Goal: Task Accomplishment & Management: Use online tool/utility

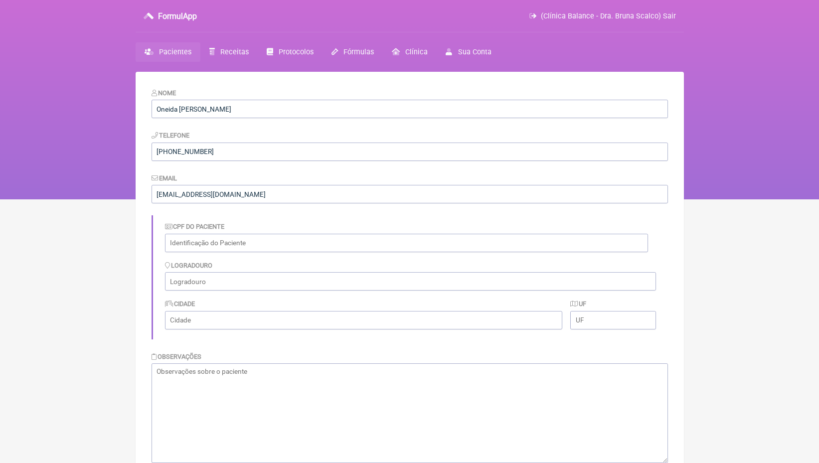
click at [174, 53] on span "Pacientes" at bounding box center [175, 52] width 32 height 8
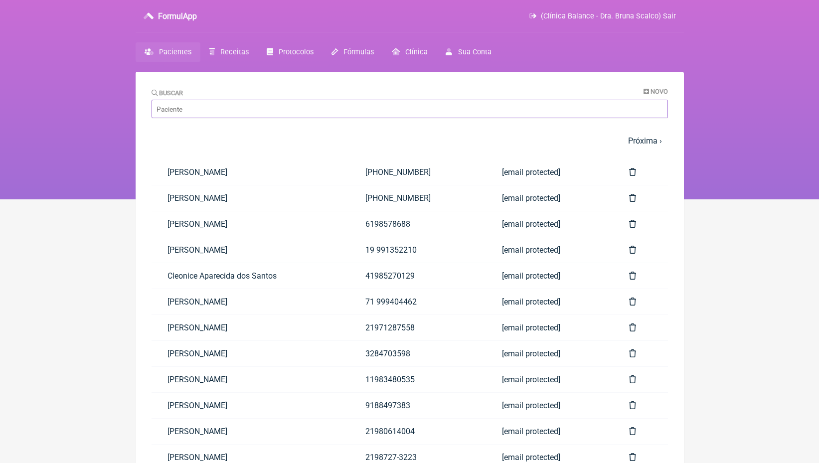
click at [229, 109] on input "Buscar" at bounding box center [410, 109] width 517 height 18
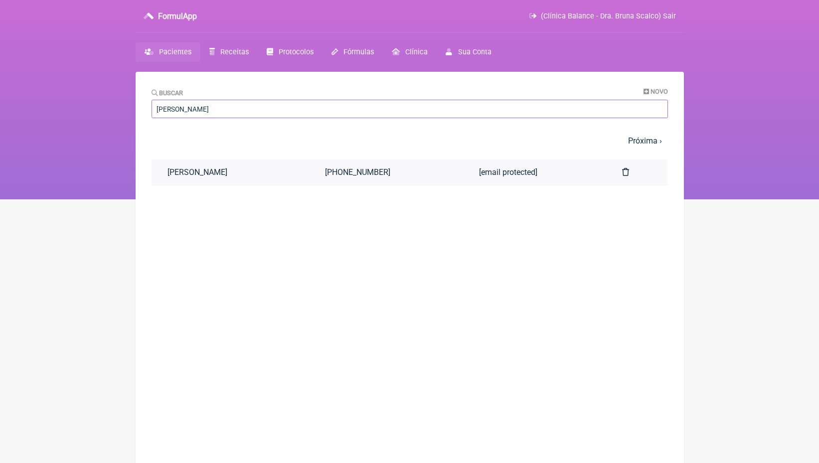
type input "rosa maria"
click at [223, 175] on link "Rosa Maria Joseph el Zouki" at bounding box center [231, 172] width 158 height 25
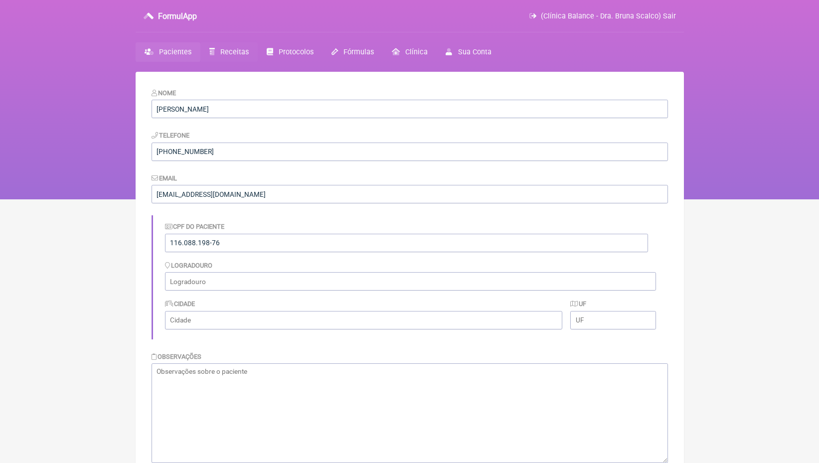
click at [228, 49] on span "Receitas" at bounding box center [234, 52] width 28 height 8
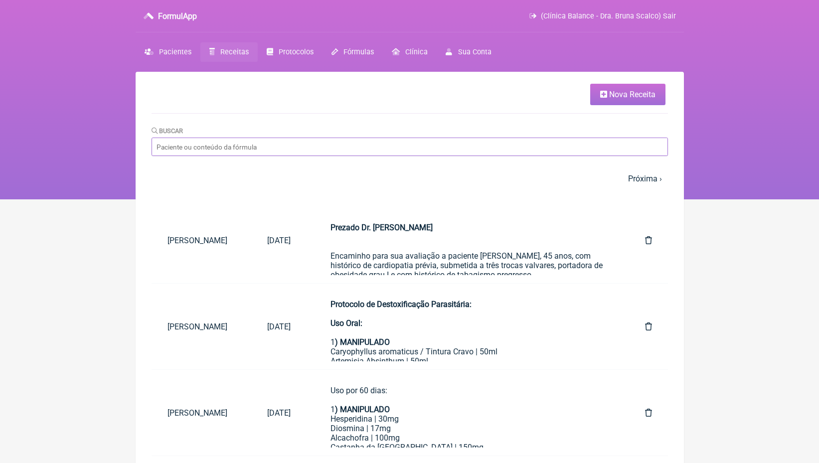
click at [216, 153] on input "Buscar" at bounding box center [410, 147] width 517 height 18
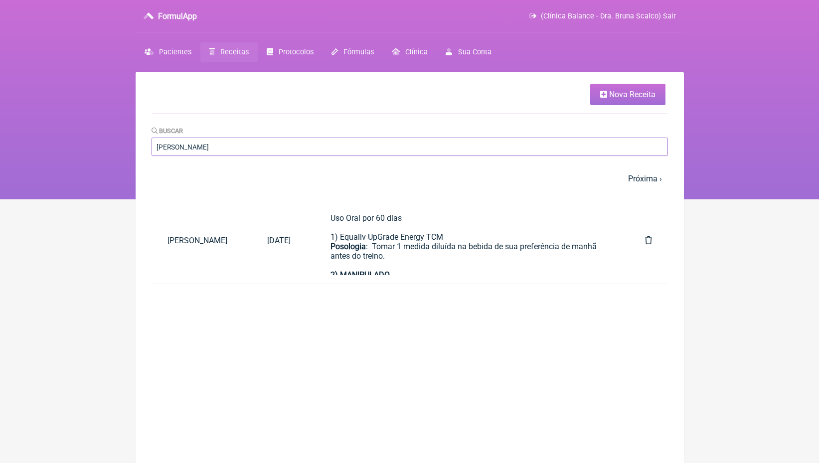
type input "andréia Suza"
drag, startPoint x: 215, startPoint y: 152, endPoint x: 198, endPoint y: 240, distance: 89.9
click at [198, 240] on link "Andréia Suzani da Silva" at bounding box center [202, 240] width 100 height 25
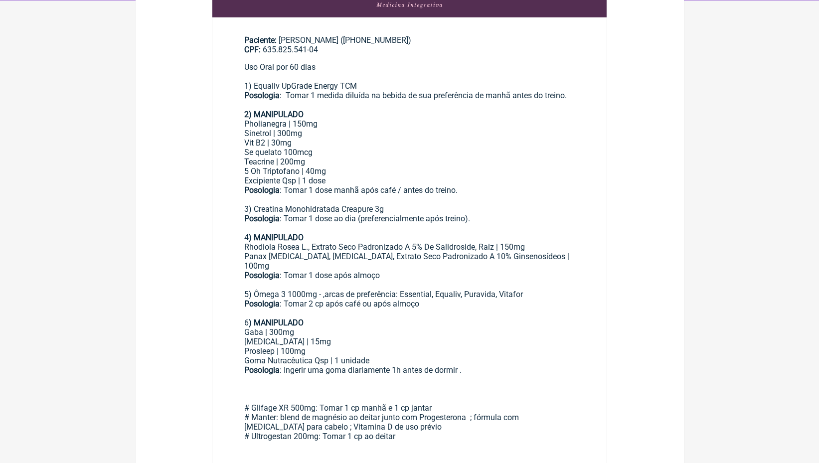
scroll to position [198, 0]
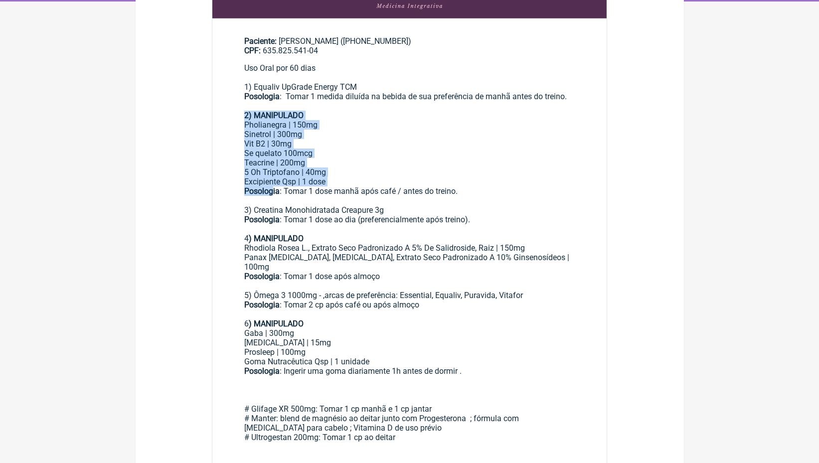
drag, startPoint x: 245, startPoint y: 110, endPoint x: 273, endPoint y: 178, distance: 73.3
click at [273, 178] on div "Uso Oral por 60 dias 1) Equaliv UpGrade Energy TCM Posologia : Tomar 1 medida d…" at bounding box center [409, 290] width 331 height 455
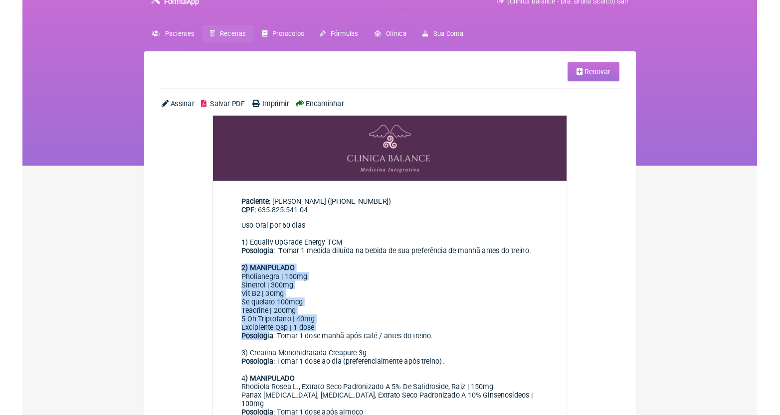
scroll to position [0, 0]
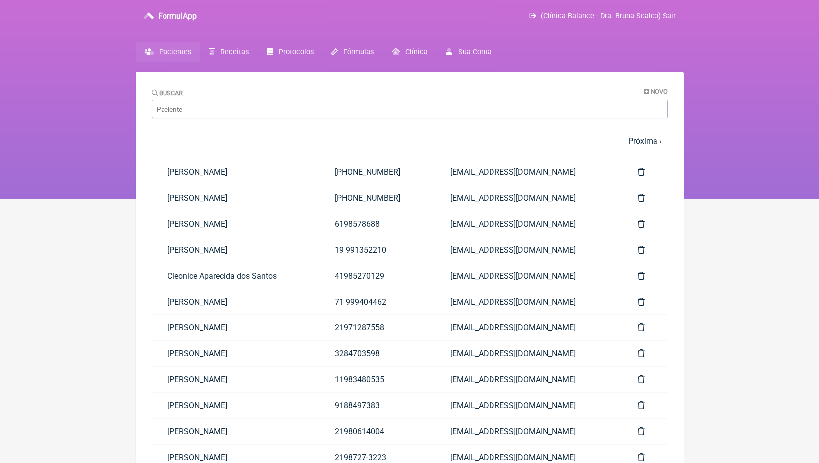
click at [341, 96] on div "Buscar Novo" at bounding box center [410, 103] width 517 height 30
click at [336, 106] on input "Buscar" at bounding box center [410, 109] width 517 height 18
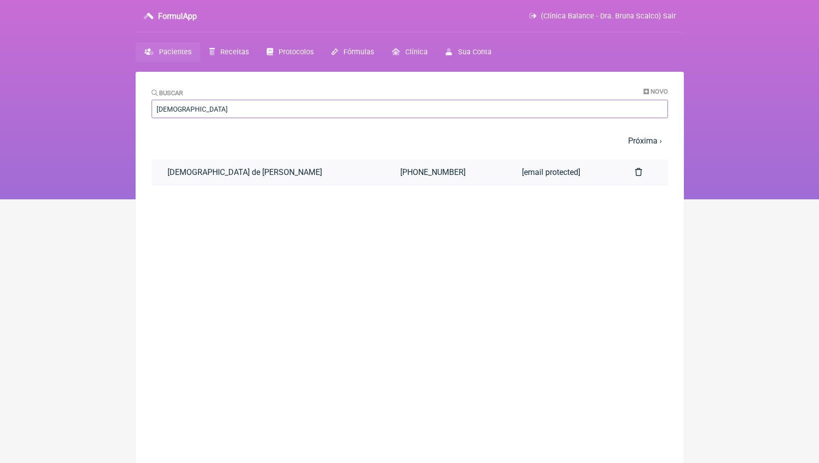
type input "jaine"
click at [279, 167] on link "Jaine de Miranda da Silva" at bounding box center [268, 172] width 233 height 25
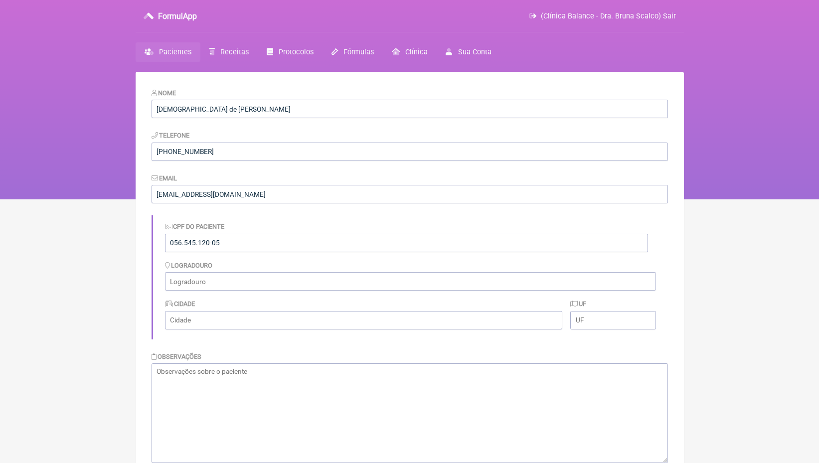
click at [184, 54] on span "Pacientes" at bounding box center [175, 52] width 32 height 8
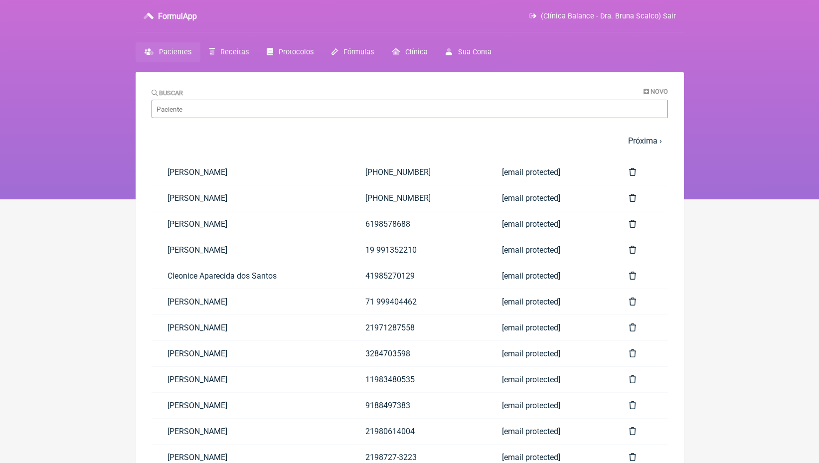
click at [253, 110] on input "Buscar" at bounding box center [410, 109] width 517 height 18
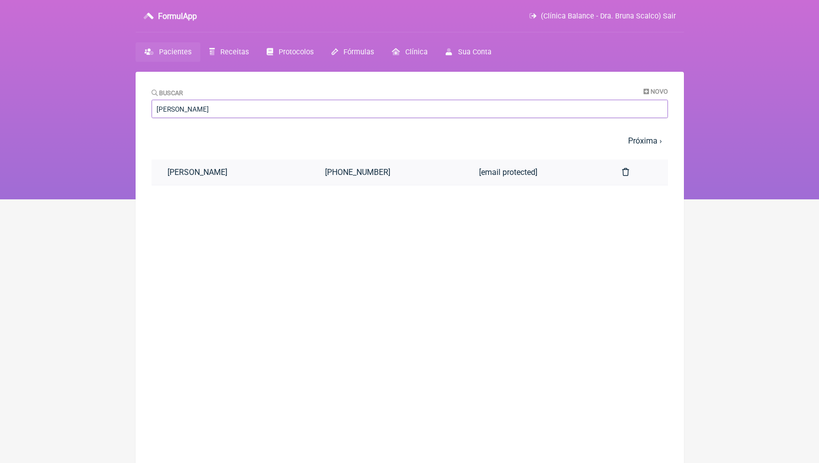
type input "MARIA VITORIA LIMA"
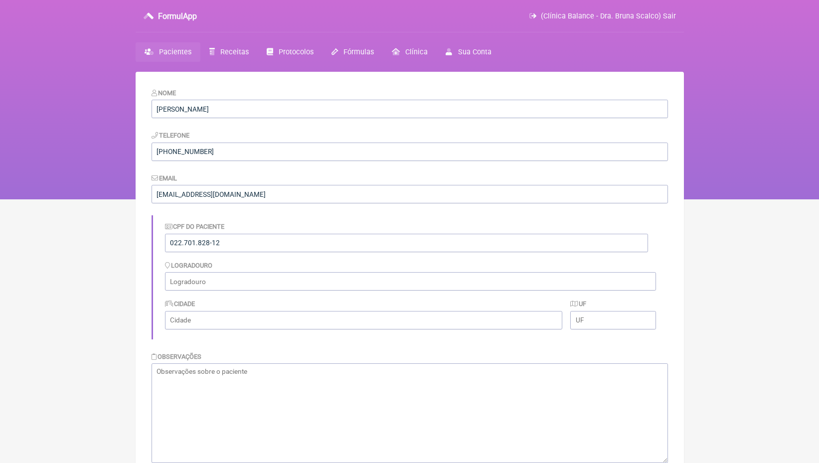
click at [186, 52] on span "Pacientes" at bounding box center [175, 52] width 32 height 8
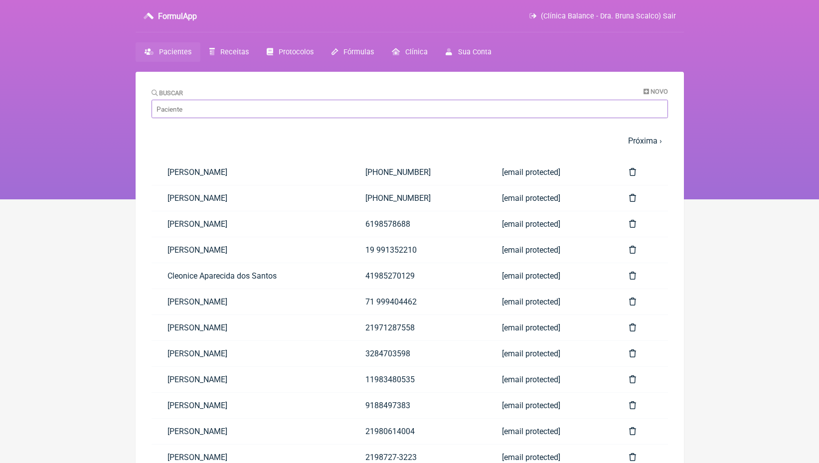
click at [209, 112] on input "Buscar" at bounding box center [410, 109] width 517 height 18
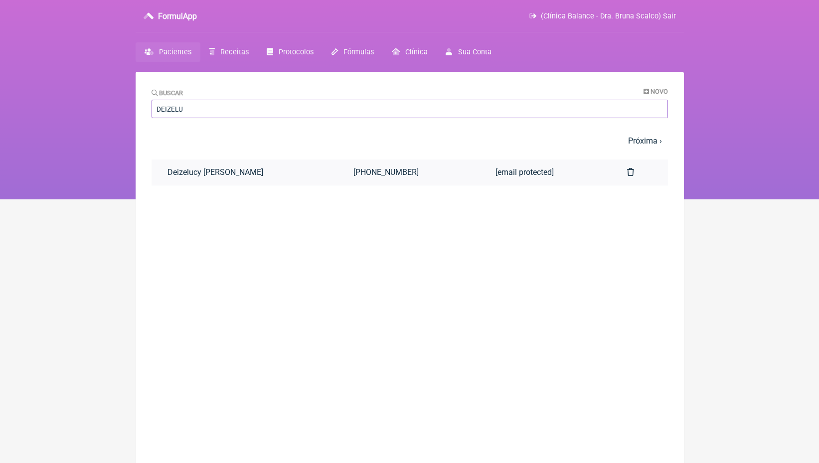
type input "DEIZELU"
click at [224, 170] on link "Deizelucy Maria Pereira Mesquita" at bounding box center [245, 172] width 186 height 25
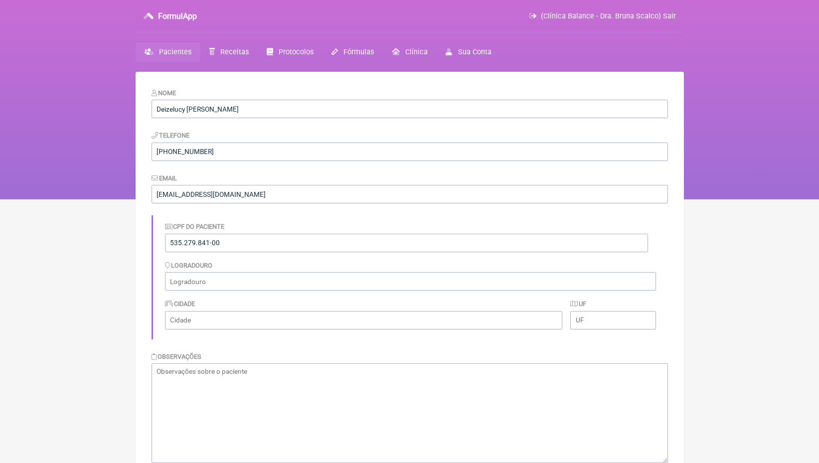
click at [168, 48] on span "Pacientes" at bounding box center [175, 52] width 32 height 8
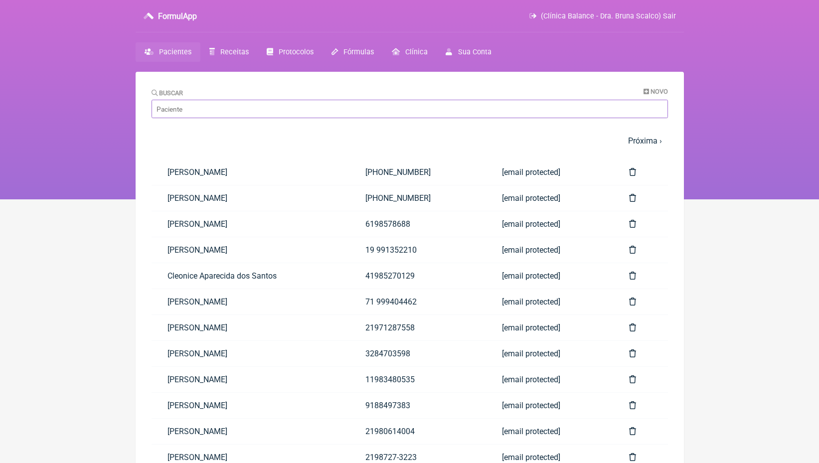
click at [192, 114] on input "Buscar" at bounding box center [410, 109] width 517 height 18
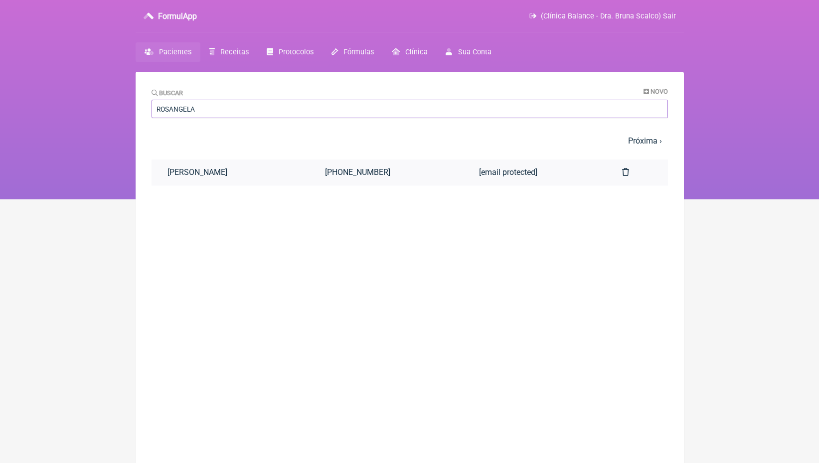
type input "ROSANGELA"
click at [210, 178] on link "Rosângela Aparecida da Silva" at bounding box center [231, 172] width 158 height 25
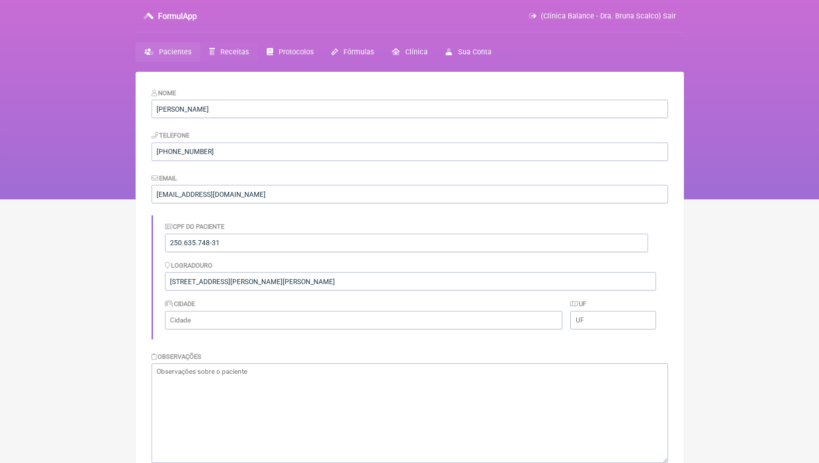
click at [231, 56] on link "Receitas" at bounding box center [228, 51] width 57 height 19
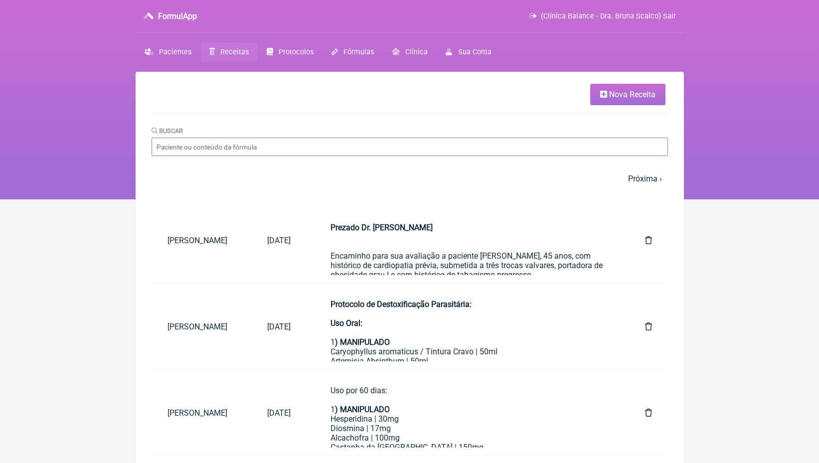
click at [229, 144] on input "Buscar" at bounding box center [410, 147] width 517 height 18
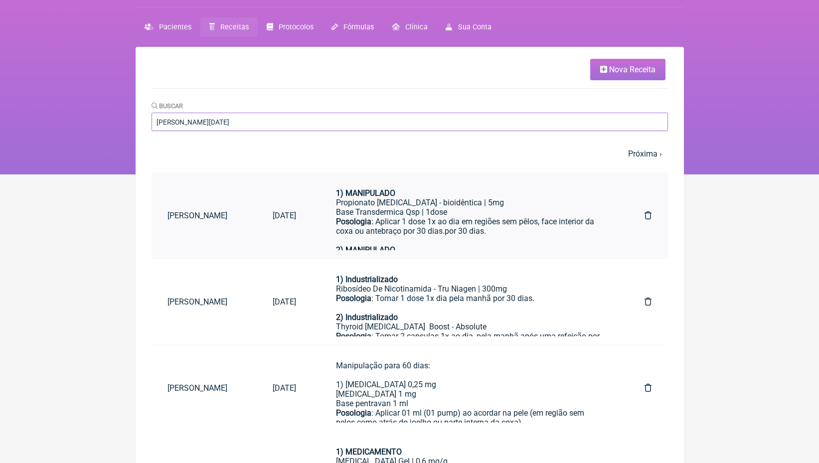
scroll to position [18, 0]
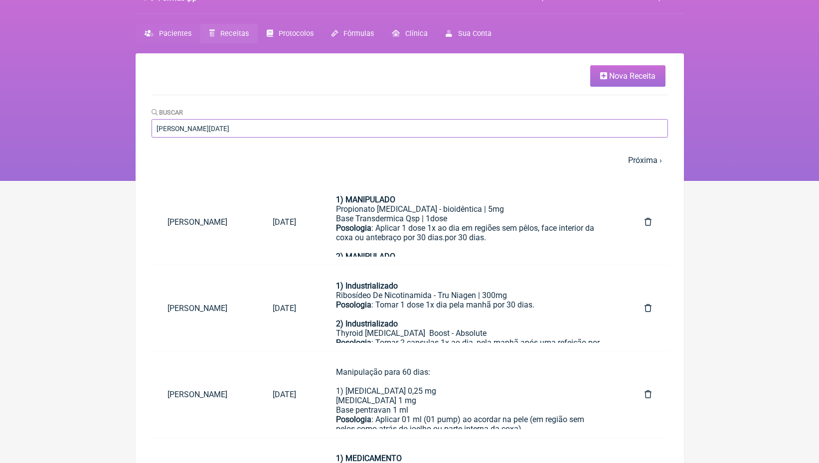
type input "[PERSON_NAME][DATE]"
click at [170, 34] on span "Pacientes" at bounding box center [175, 33] width 32 height 8
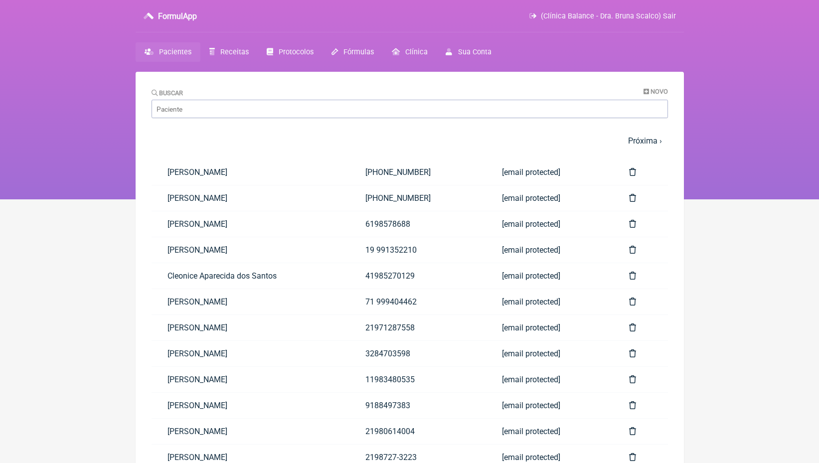
scroll to position [72, 0]
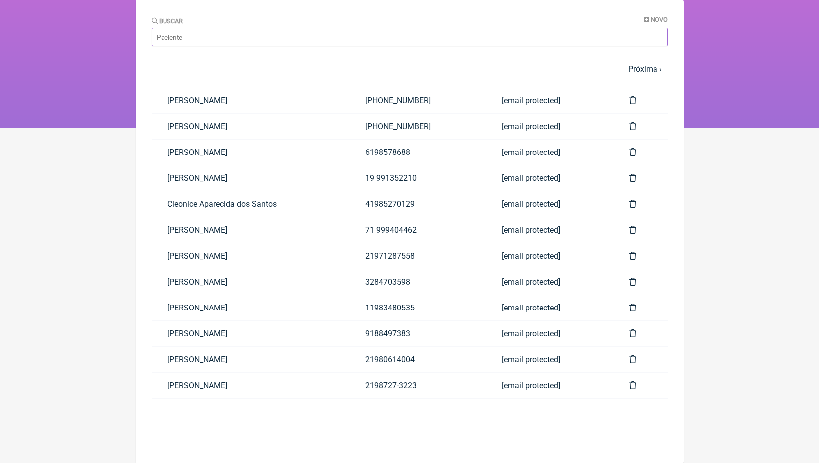
click at [220, 35] on input "Buscar" at bounding box center [410, 37] width 517 height 18
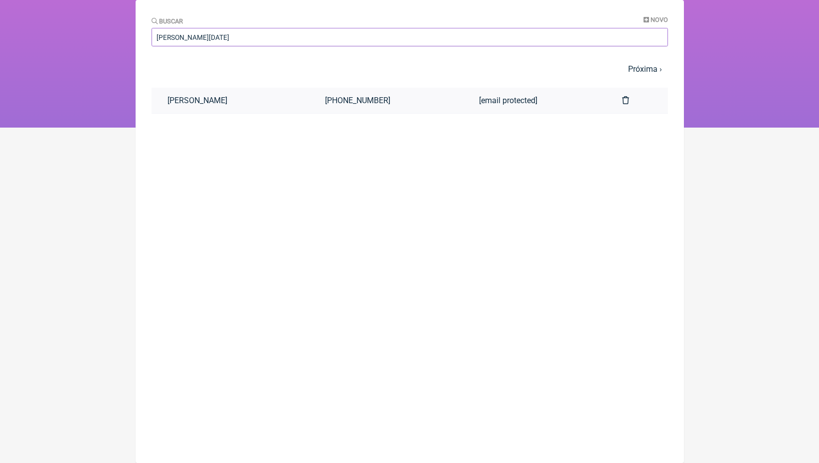
type input "[PERSON_NAME][DATE]"
click at [256, 98] on link "[PERSON_NAME]" at bounding box center [231, 100] width 158 height 25
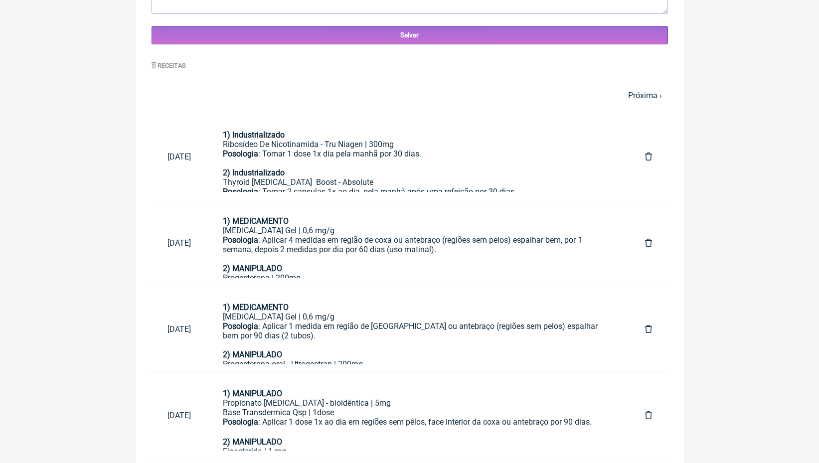
scroll to position [450, 0]
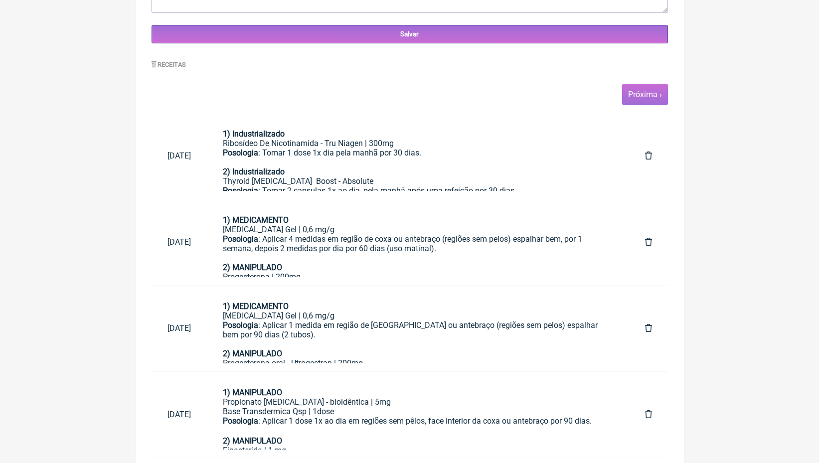
click at [653, 93] on link "Próxima ›" at bounding box center [645, 94] width 34 height 9
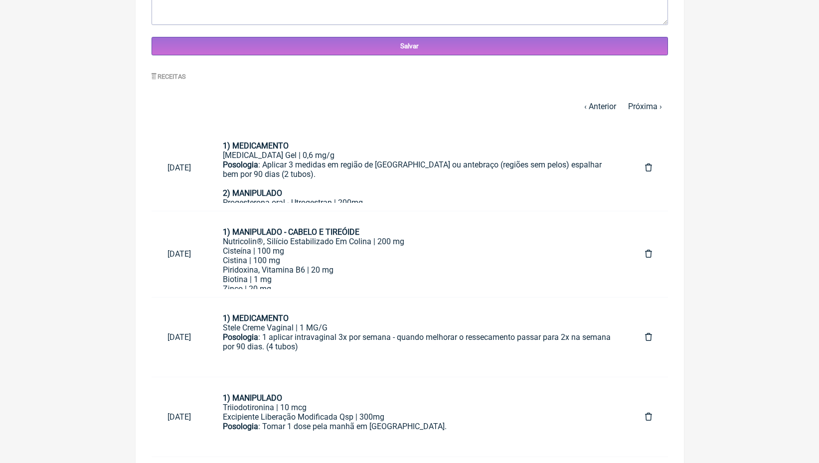
scroll to position [515, 0]
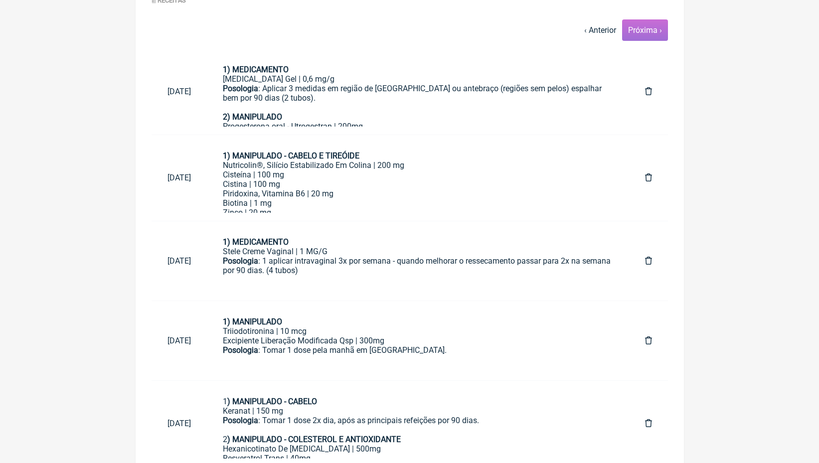
click at [644, 28] on link "Próxima ›" at bounding box center [645, 29] width 34 height 9
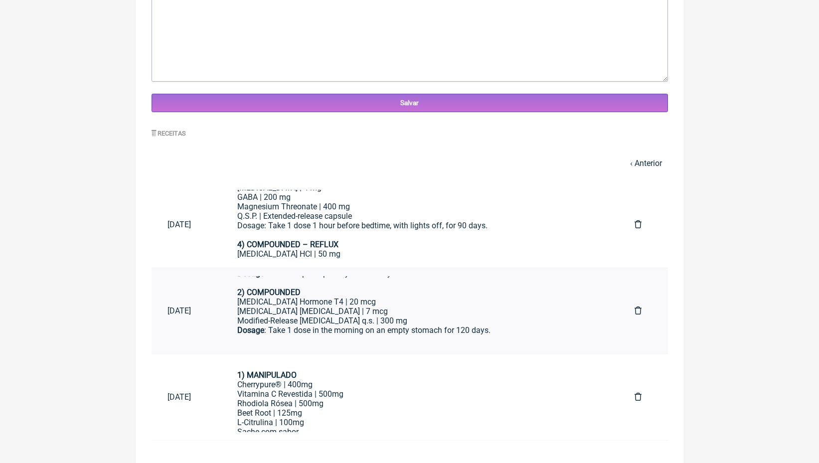
scroll to position [381, 0]
click at [334, 316] on div "2) COMPOUNDED Thyroxine Hormone T4 | 20 mcg Triiodothyronine T3 | 7 mcg Modifie…" at bounding box center [419, 316] width 365 height 57
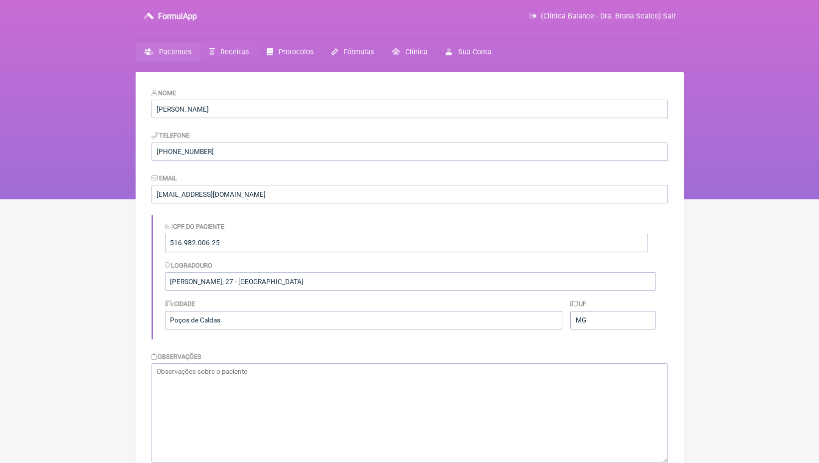
scroll to position [0, 0]
click at [234, 52] on span "Receitas" at bounding box center [234, 52] width 28 height 8
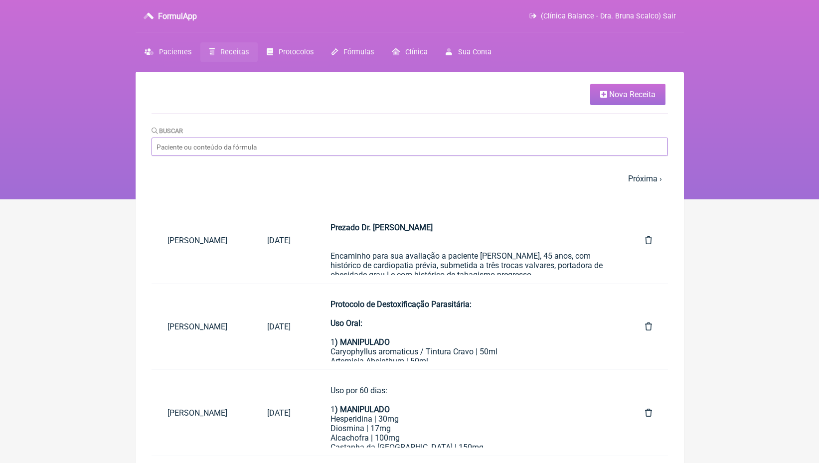
click at [354, 144] on input "Buscar" at bounding box center [410, 147] width 517 height 18
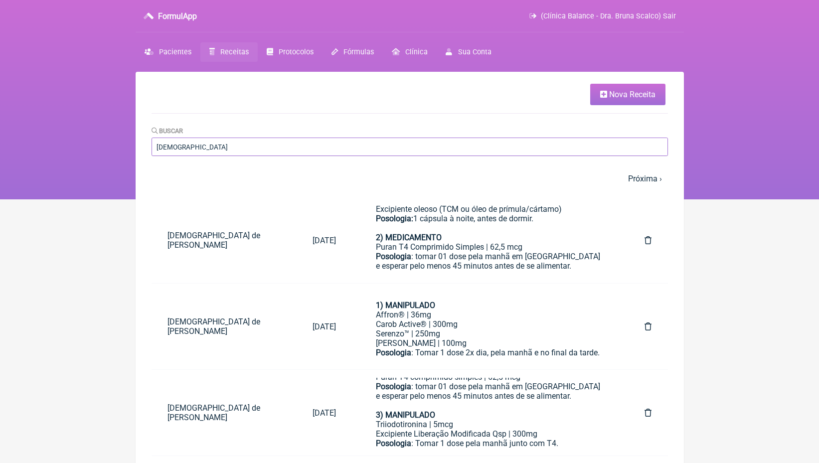
click at [200, 144] on input "JAINE" at bounding box center [410, 147] width 517 height 18
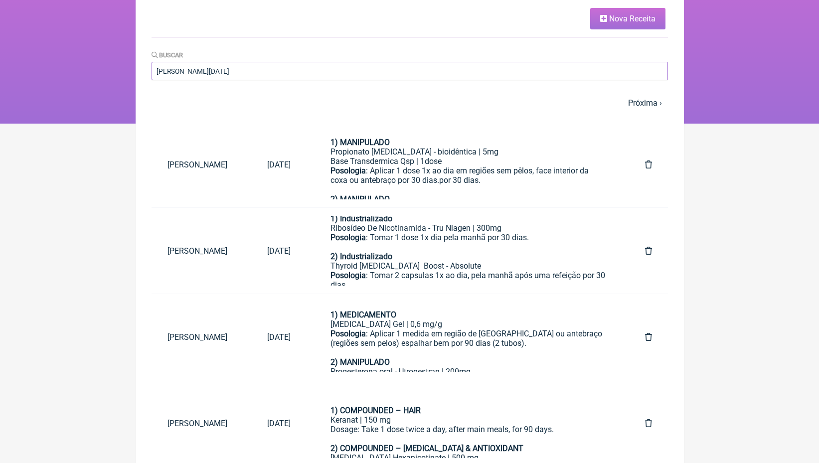
scroll to position [69, 0]
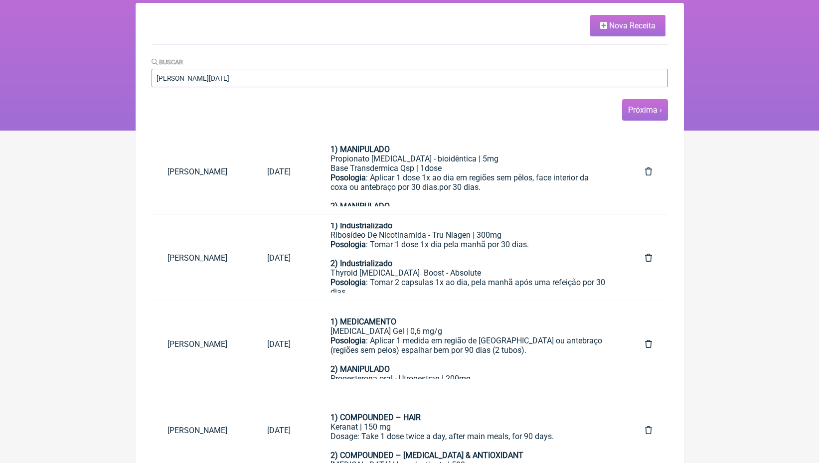
type input "VERA LUCIA GUI"
click at [655, 110] on link "Próxima ›" at bounding box center [645, 109] width 34 height 9
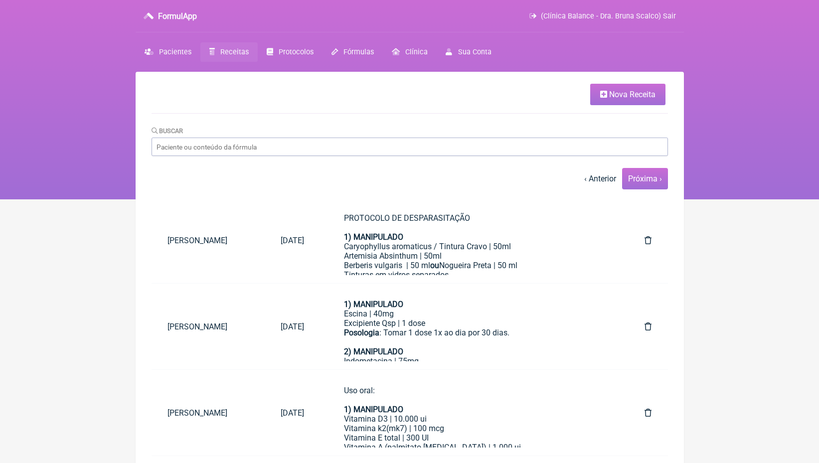
click at [643, 175] on link "Próxima ›" at bounding box center [645, 178] width 34 height 9
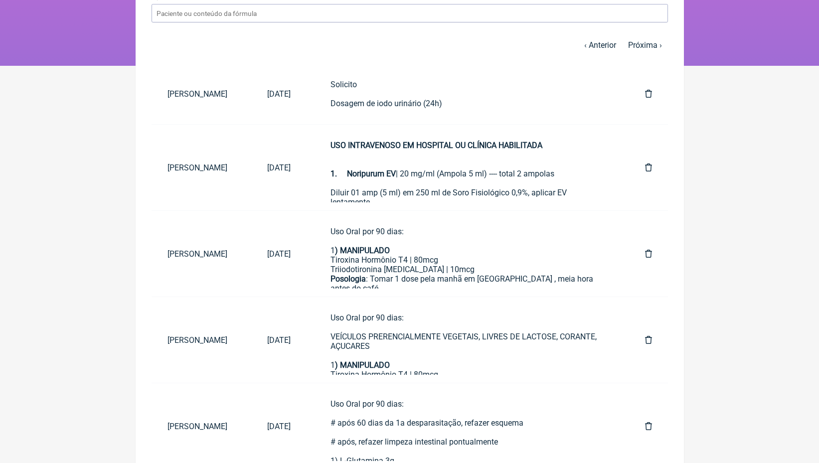
scroll to position [171, 0]
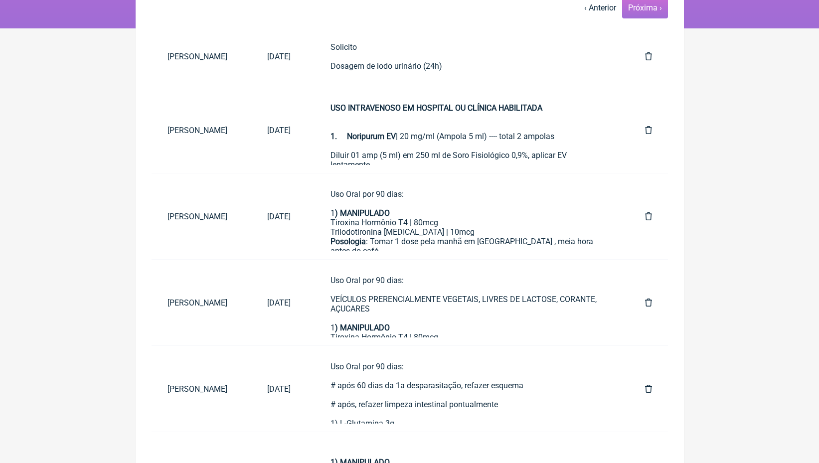
click at [648, 9] on link "Próxima ›" at bounding box center [645, 7] width 34 height 9
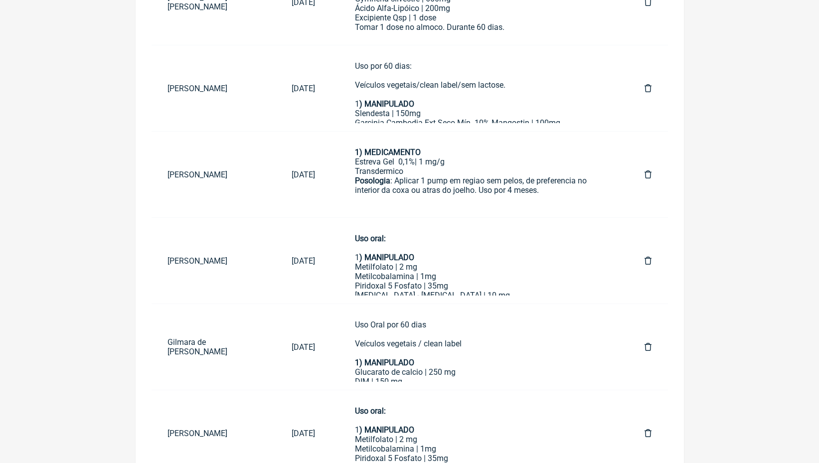
scroll to position [77, 0]
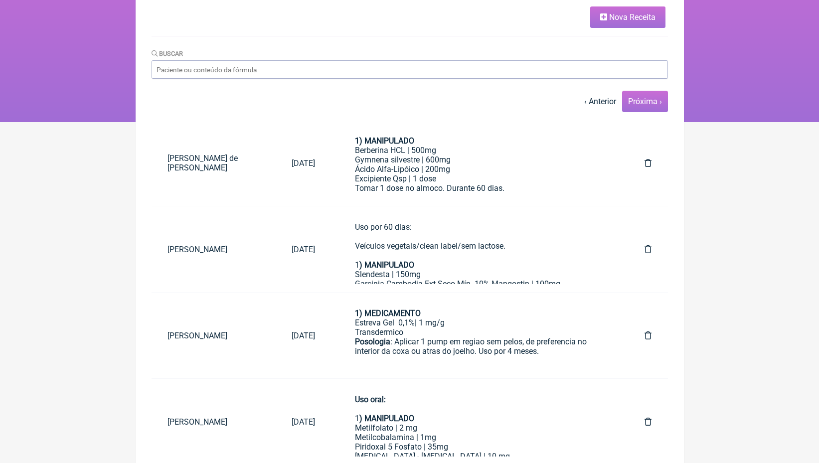
click at [646, 106] on span "Próxima ›" at bounding box center [645, 101] width 46 height 21
click at [652, 97] on link "Próxima ›" at bounding box center [645, 101] width 34 height 9
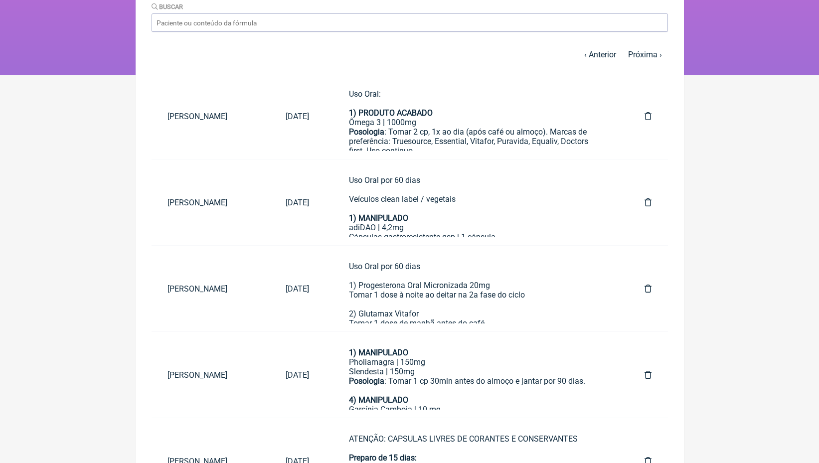
scroll to position [25, 0]
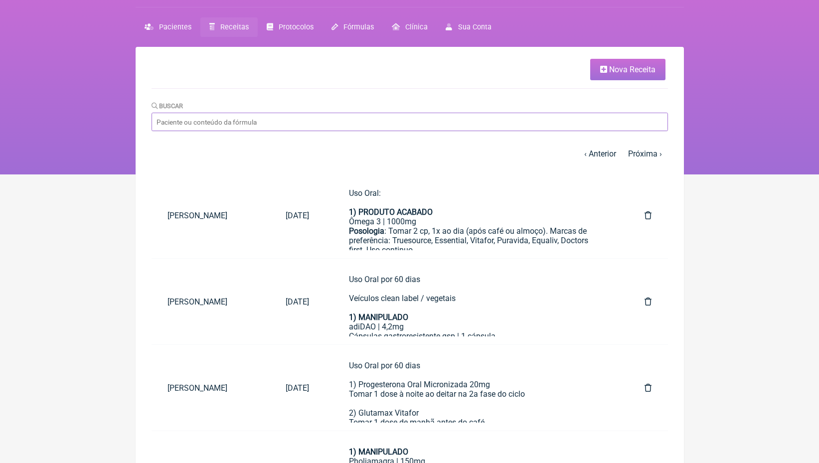
click at [289, 126] on input "Buscar" at bounding box center [410, 122] width 517 height 18
click at [176, 31] on span "Pacientes" at bounding box center [175, 27] width 32 height 8
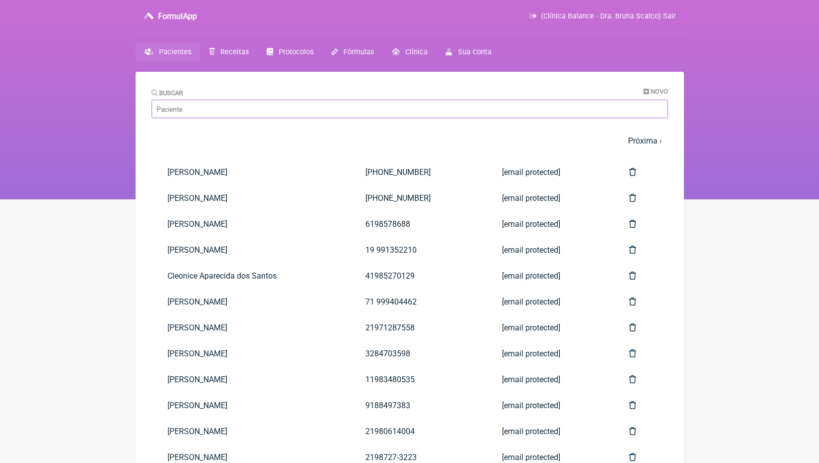
click at [198, 110] on input "Buscar" at bounding box center [410, 109] width 517 height 18
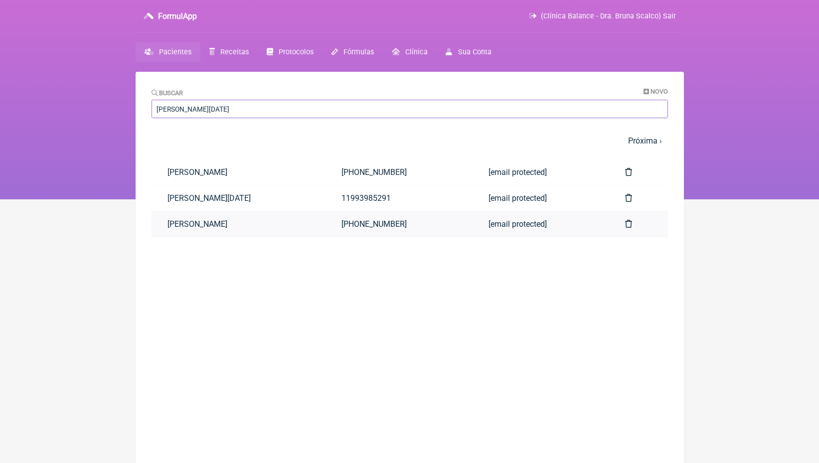
type input "VERA LUCIA"
click at [230, 226] on link "[PERSON_NAME]" at bounding box center [239, 223] width 174 height 25
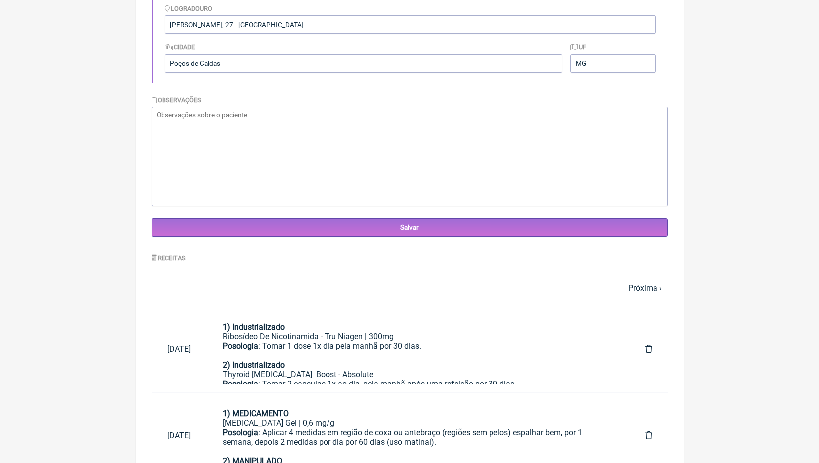
scroll to position [280, 0]
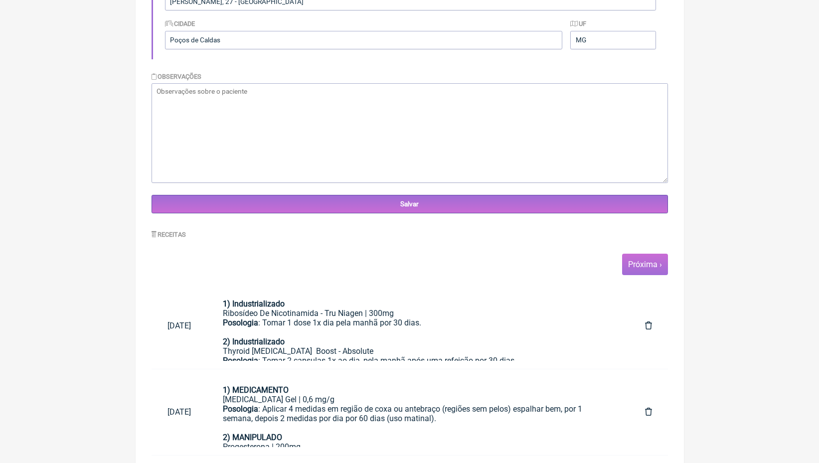
click at [653, 266] on link "Próxima ›" at bounding box center [645, 264] width 34 height 9
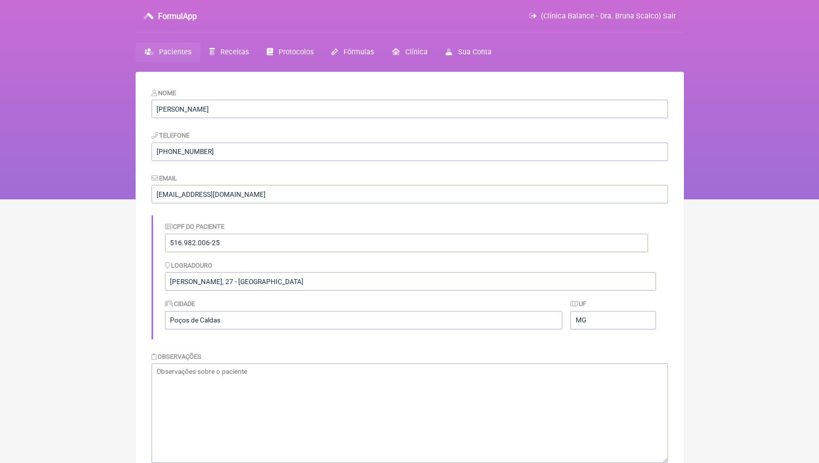
scroll to position [262, 0]
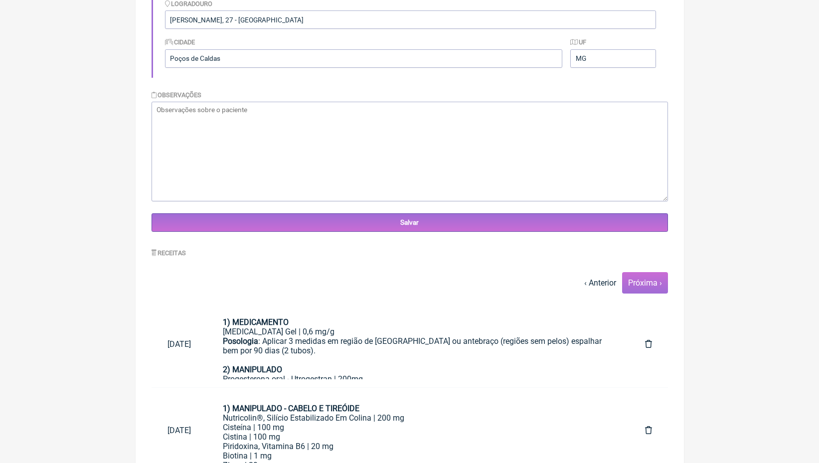
click at [651, 278] on link "Próxima ›" at bounding box center [645, 282] width 34 height 9
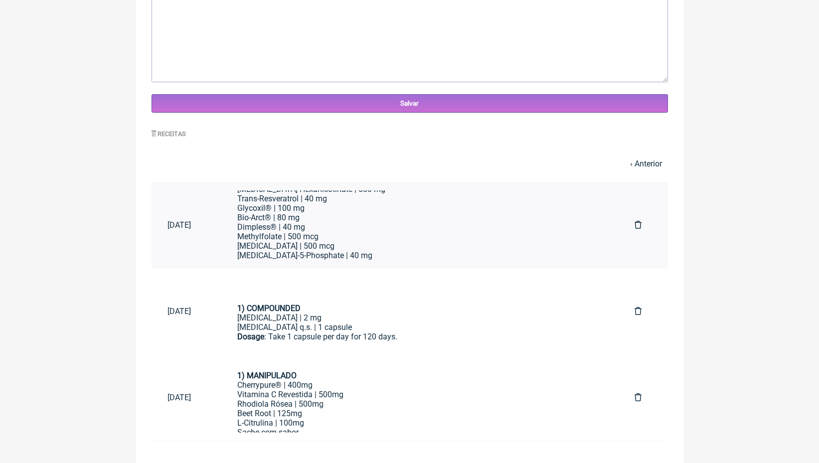
scroll to position [71, 0]
click at [644, 165] on link "‹ Anterior" at bounding box center [646, 163] width 32 height 9
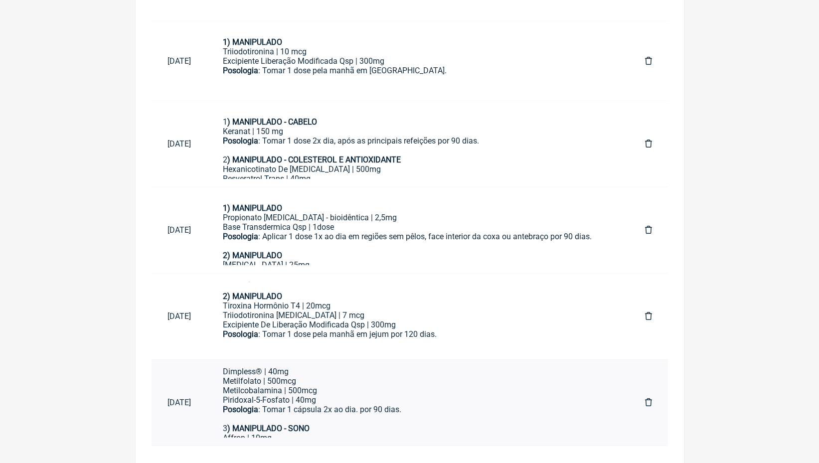
scroll to position [45, 0]
click at [335, 330] on div "Posologia : Tomar 1 dose pela manhã em jejum por 120 dias." at bounding box center [418, 339] width 390 height 19
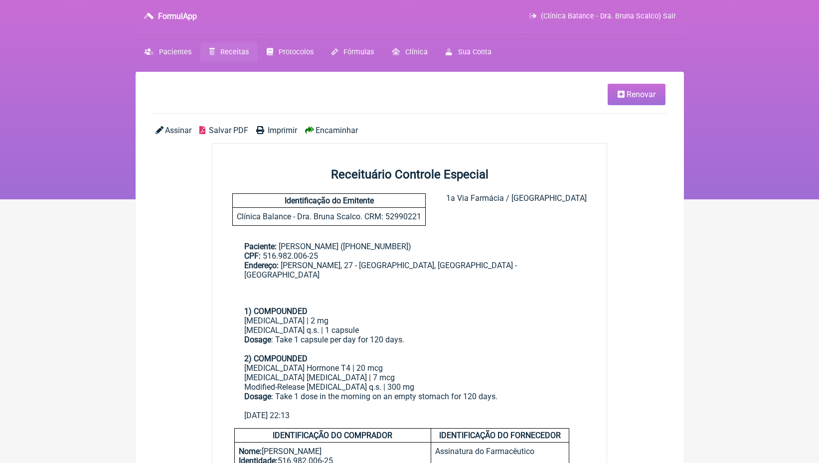
click at [645, 95] on span "Renovar" at bounding box center [641, 94] width 29 height 9
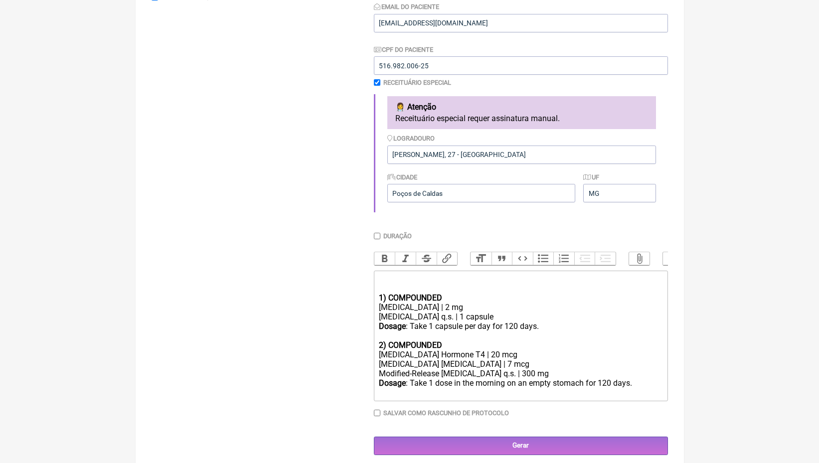
scroll to position [203, 0]
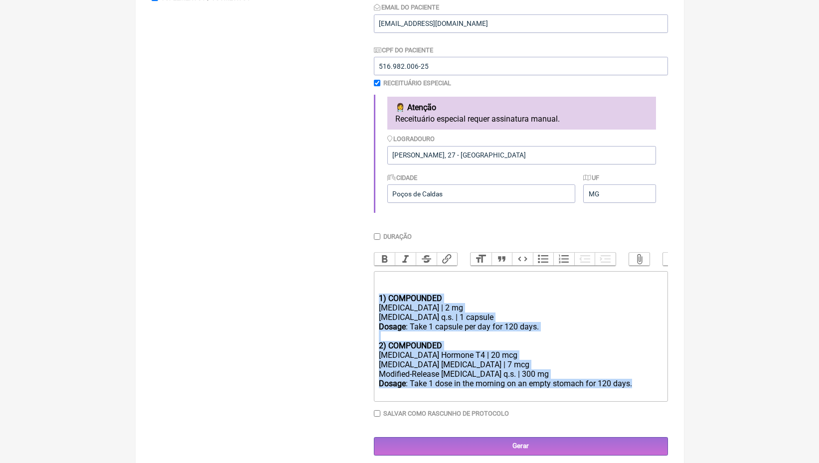
drag, startPoint x: 644, startPoint y: 376, endPoint x: 375, endPoint y: 294, distance: 281.2
click at [375, 294] on trix-editor "1) COMPOUNDED Minoxidil | 2 mg Excipient q.s. | 1 capsule Dosage : Take 1 capsu…" at bounding box center [521, 336] width 294 height 131
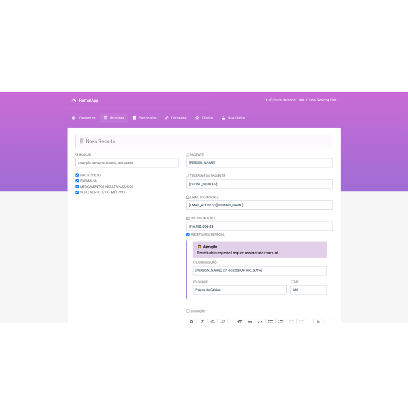
scroll to position [0, 0]
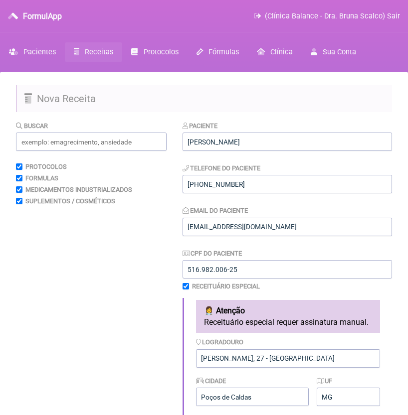
click at [99, 51] on span "Receitas" at bounding box center [99, 52] width 28 height 8
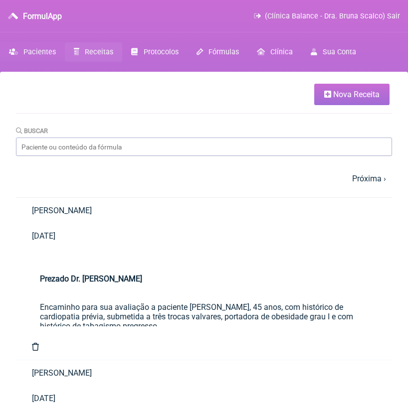
click at [44, 51] on span "Pacientes" at bounding box center [39, 52] width 32 height 8
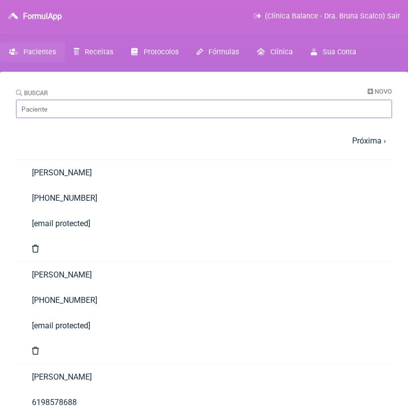
click at [65, 112] on input "Buscar" at bounding box center [204, 109] width 376 height 18
type input "[PERSON_NAME][DATE]"
click at [91, 365] on link "[PERSON_NAME]" at bounding box center [204, 377] width 376 height 25
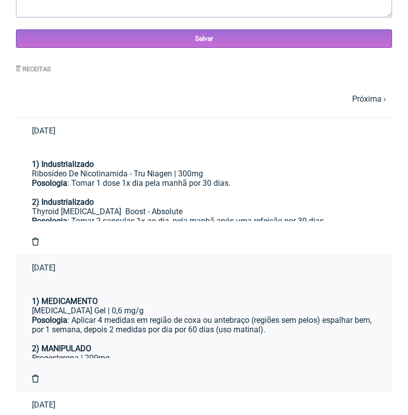
scroll to position [446, 0]
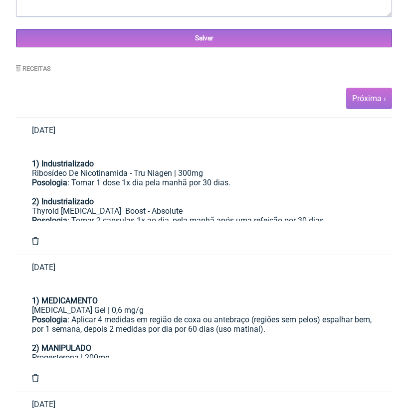
click at [369, 94] on link "Próxima ›" at bounding box center [369, 98] width 34 height 9
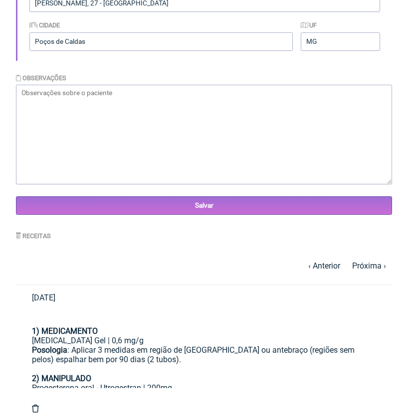
scroll to position [296, 0]
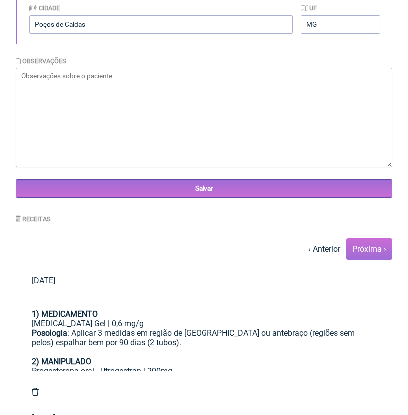
click at [372, 248] on link "Próxima ›" at bounding box center [369, 248] width 34 height 9
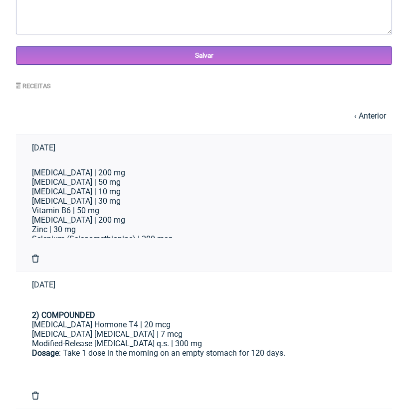
scroll to position [378, 0]
click at [167, 311] on div "2) COMPOUNDED Thyroxine Hormone T4 | 20 mcg Triiodothyronine T3 | 7 mcg Modifie…" at bounding box center [204, 339] width 344 height 57
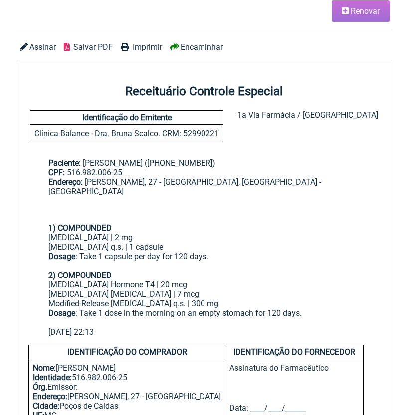
scroll to position [87, 0]
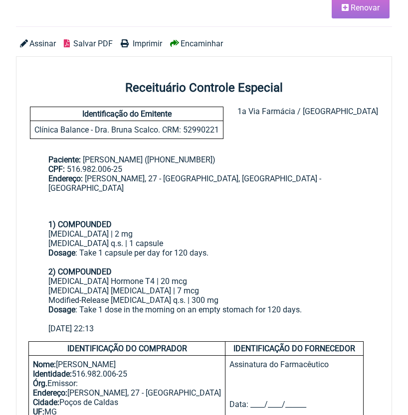
click at [363, 9] on span "Renovar" at bounding box center [365, 7] width 29 height 9
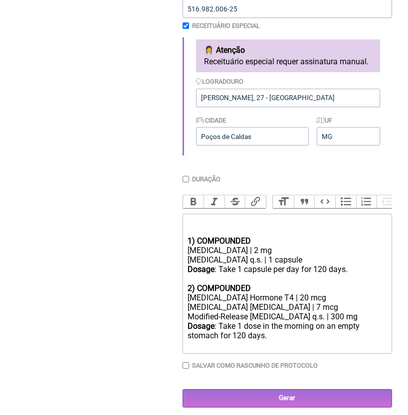
scroll to position [260, 0]
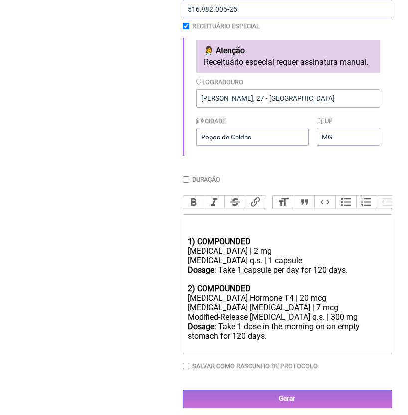
click at [201, 225] on div "1) COMPOUNDED Minoxidil | 2 mg Excipient q.s. | 1 capsule Dosage : Take 1 capsu…" at bounding box center [286, 251] width 199 height 66
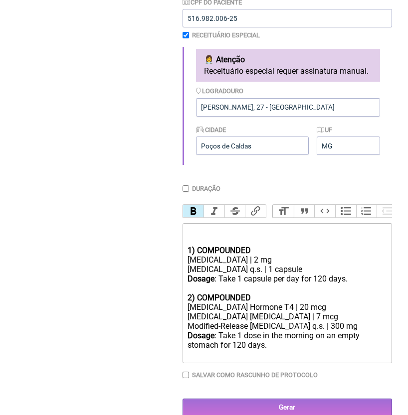
type trix-editor "<div><br><strong>1) COMPOUNDED</strong><br>Minoxidil | 2 mg<br>Excipient q.s. |…"
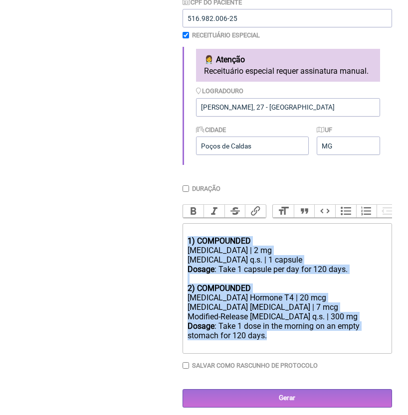
drag, startPoint x: 277, startPoint y: 330, endPoint x: 186, endPoint y: 236, distance: 130.1
click at [186, 236] on trix-editor "1) COMPOUNDED Minoxidil | 2 mg Excipient q.s. | 1 capsule Dosage : Take 1 capsu…" at bounding box center [287, 288] width 209 height 131
copy trix-editor "1) COMPOUNDED Minoxidil | 2 mg Excipient q.s. | 1 capsule Dosage : Take 1 capsu…"
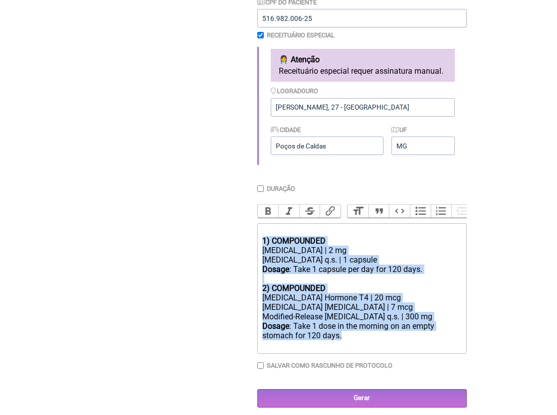
scroll to position [247, 0]
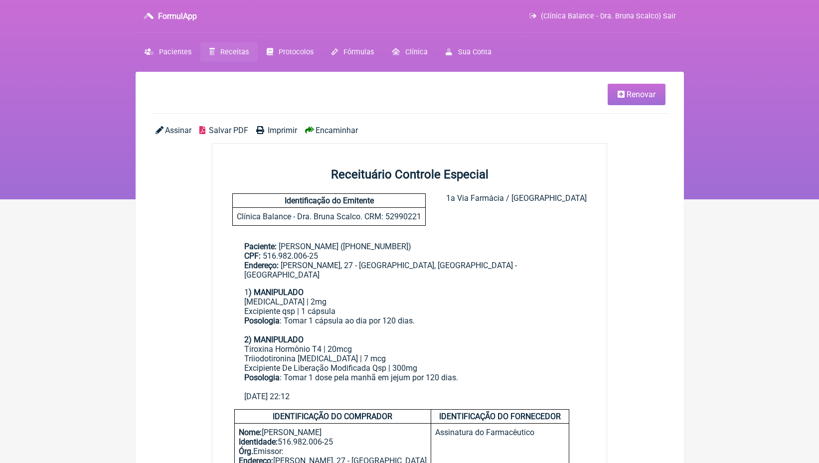
click at [656, 86] on link "Renovar" at bounding box center [637, 94] width 58 height 21
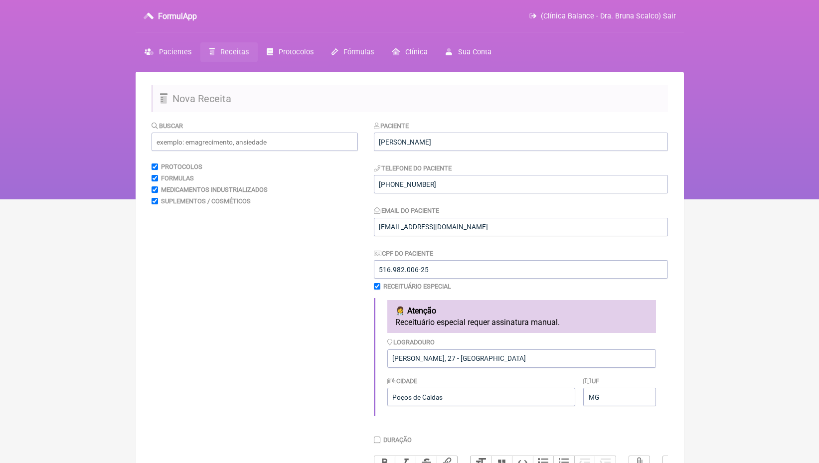
click at [241, 49] on span "Receitas" at bounding box center [234, 52] width 28 height 8
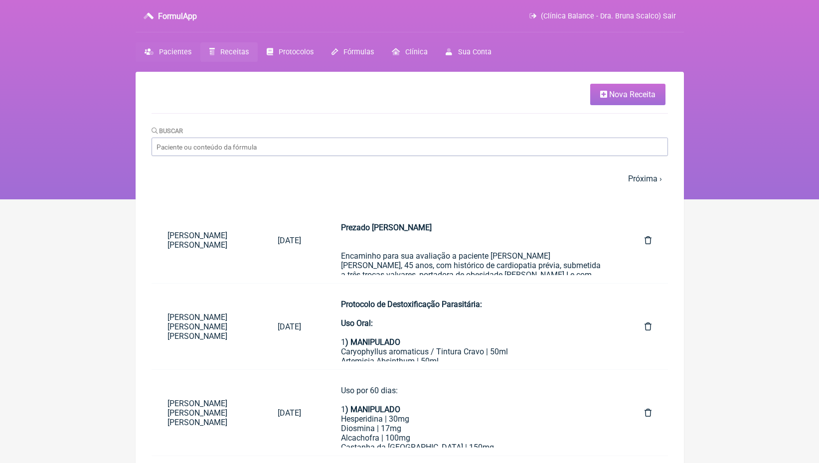
click at [168, 49] on span "Pacientes" at bounding box center [175, 52] width 32 height 8
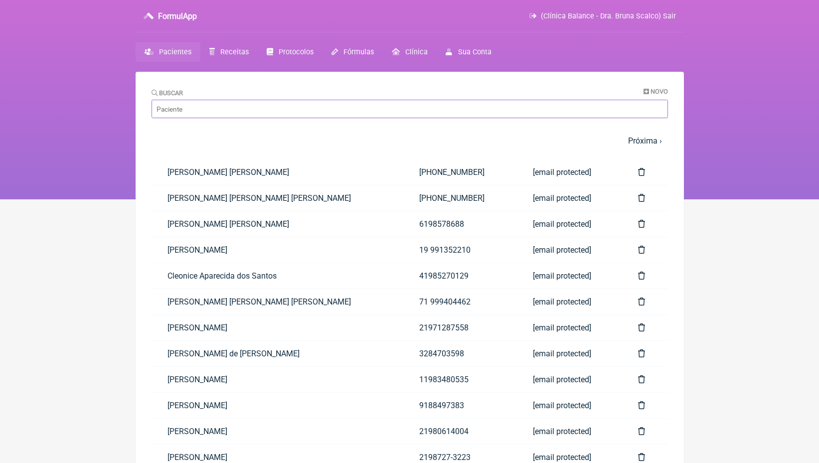
click at [202, 104] on input "Buscar" at bounding box center [410, 109] width 517 height 18
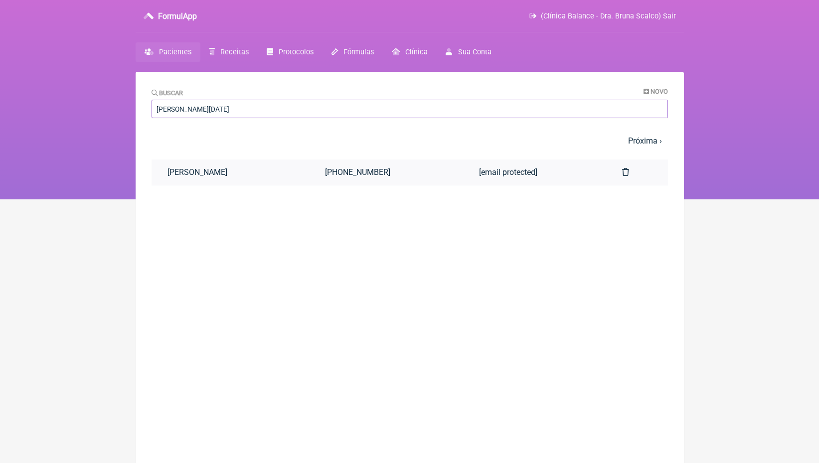
type input "[PERSON_NAME][DATE]"
click at [234, 175] on link "[PERSON_NAME]" at bounding box center [231, 172] width 158 height 25
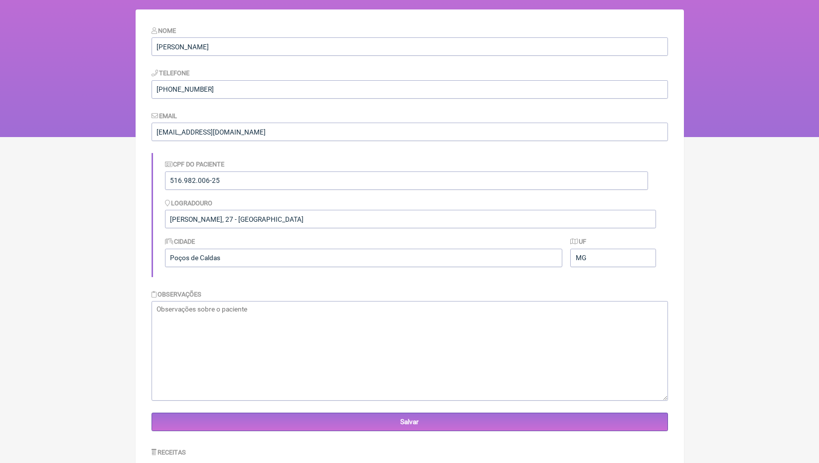
scroll to position [230, 0]
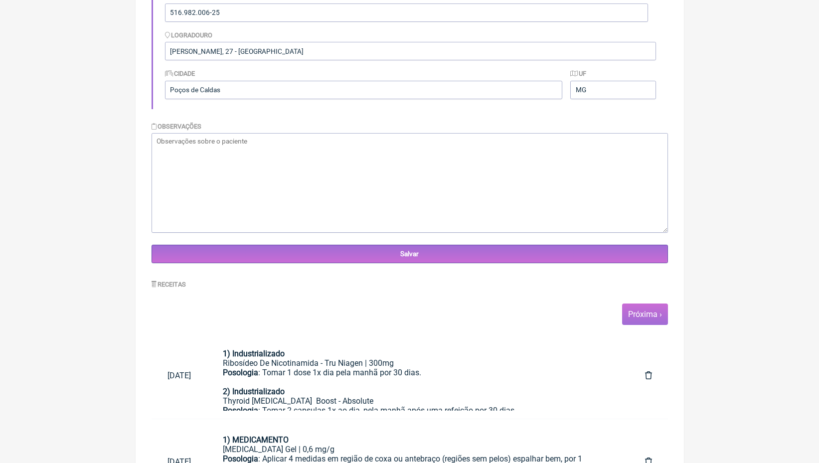
click at [647, 316] on link "Próxima ›" at bounding box center [645, 314] width 34 height 9
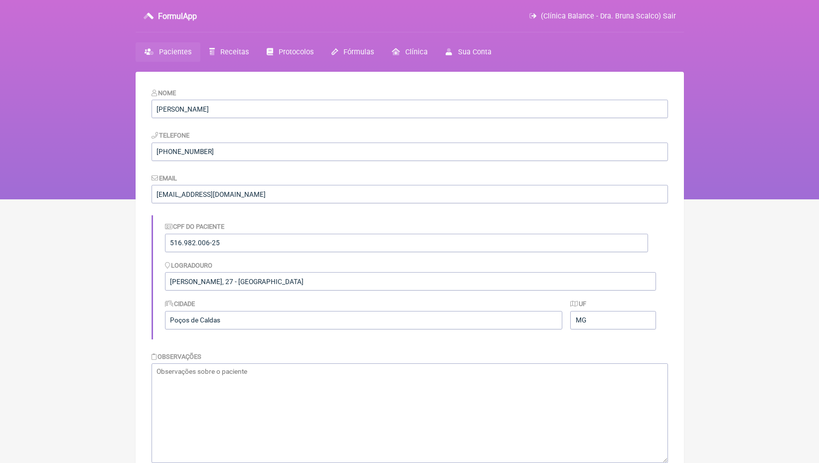
scroll to position [192, 0]
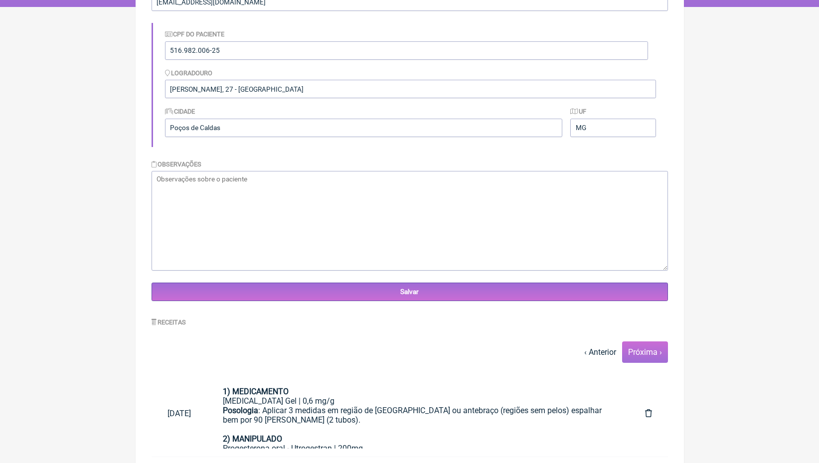
click at [649, 354] on link "Próxima ›" at bounding box center [645, 352] width 34 height 9
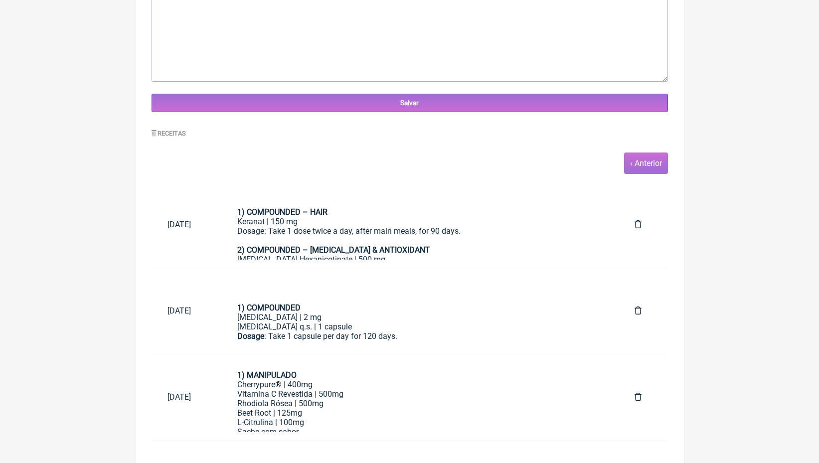
scroll to position [381, 0]
click at [643, 169] on span "‹ Anterior" at bounding box center [646, 163] width 44 height 21
click at [645, 163] on link "‹ Anterior" at bounding box center [646, 163] width 32 height 9
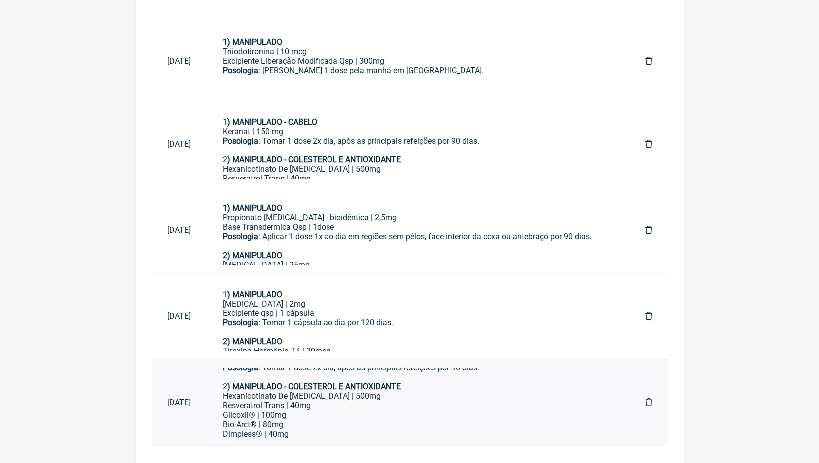
scroll to position [38, 0]
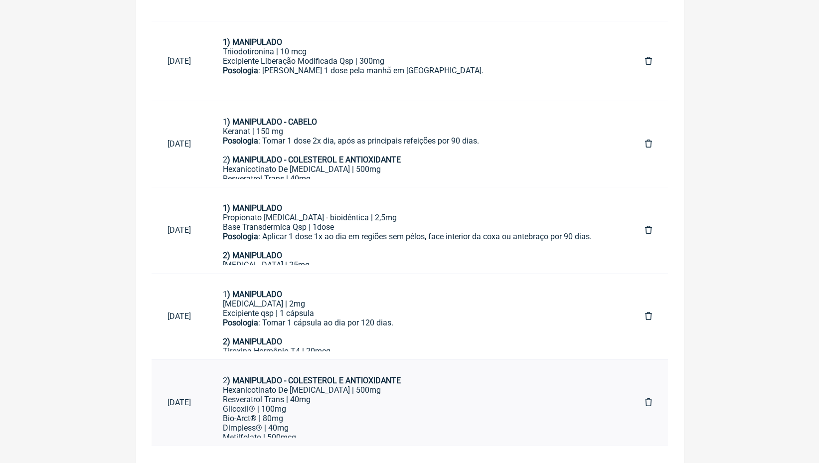
click at [307, 414] on div "Bio-Arct® | 80mg Dimpless® | 40mg" at bounding box center [418, 423] width 390 height 19
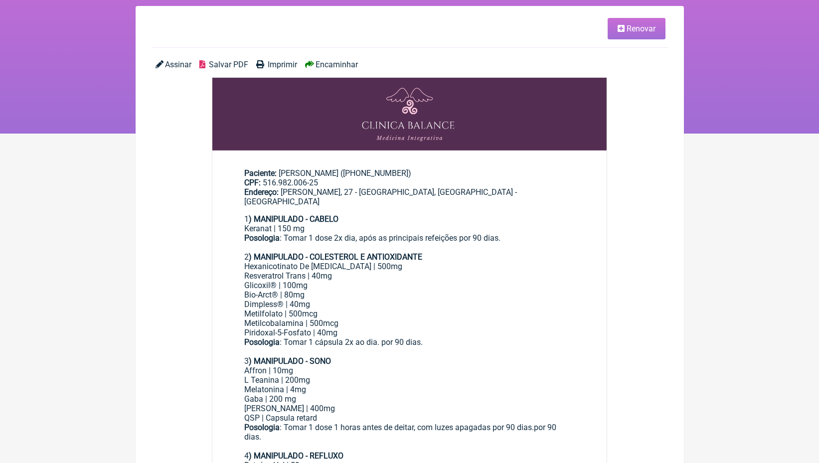
scroll to position [96, 0]
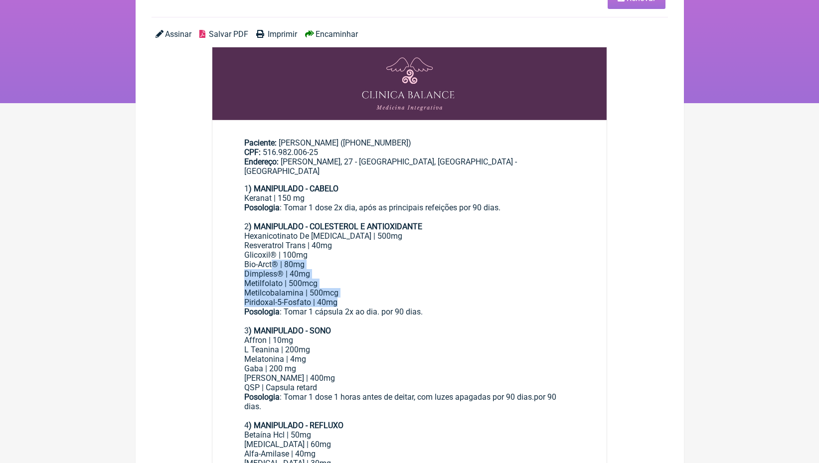
drag, startPoint x: 444, startPoint y: 286, endPoint x: 275, endPoint y: 251, distance: 173.1
click at [275, 251] on div "1 ) MANIPULADO - CABELO Keranat | 150 mg Posologia : Tomar 1 dose 2x dia, após …" at bounding box center [409, 454] width 331 height 540
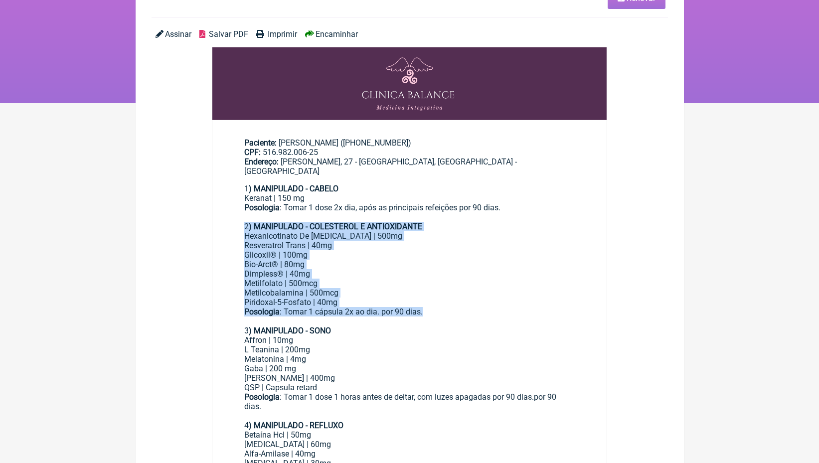
drag, startPoint x: 246, startPoint y: 210, endPoint x: 477, endPoint y: 291, distance: 245.1
click at [477, 292] on div "1 ) MANIPULADO - CABELO Keranat | 150 mg Posologia : Tomar 1 dose 2x dia, após …" at bounding box center [409, 454] width 331 height 540
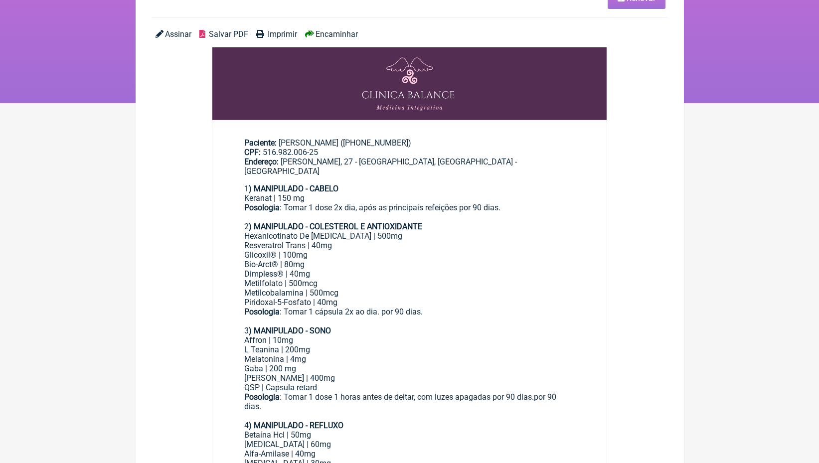
drag, startPoint x: 477, startPoint y: 291, endPoint x: 470, endPoint y: 291, distance: 7.5
click at [470, 307] on div "Posologia : Tomar 1 cápsula 2x ao dia. por 90 dias." at bounding box center [409, 311] width 331 height 9
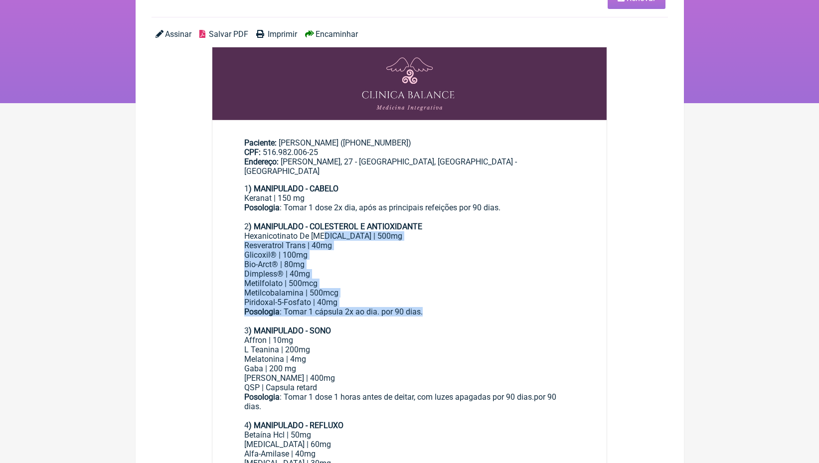
drag, startPoint x: 470, startPoint y: 291, endPoint x: 321, endPoint y: 205, distance: 171.6
click at [325, 218] on div "1 ) MANIPULADO - CABELO Keranat | 150 mg Posologia : Tomar 1 dose 2x dia, após …" at bounding box center [409, 454] width 331 height 540
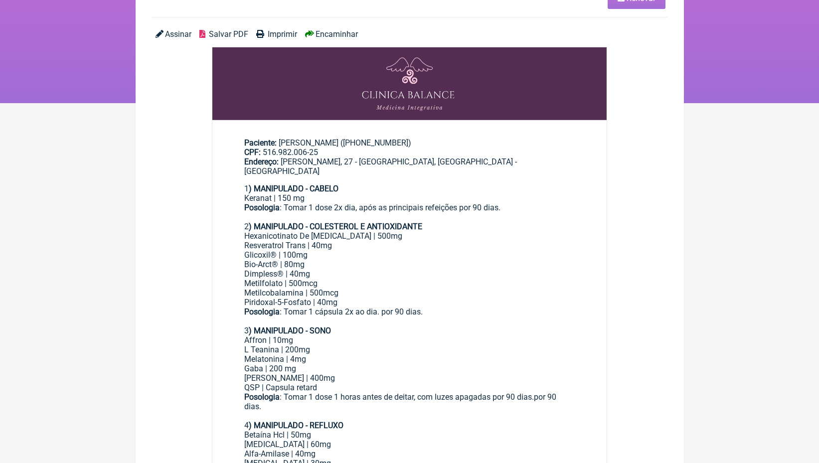
click at [321, 205] on div "Posologia : Tomar 1 dose 2x dia, após as principais refeições por 90 dias." at bounding box center [409, 212] width 331 height 19
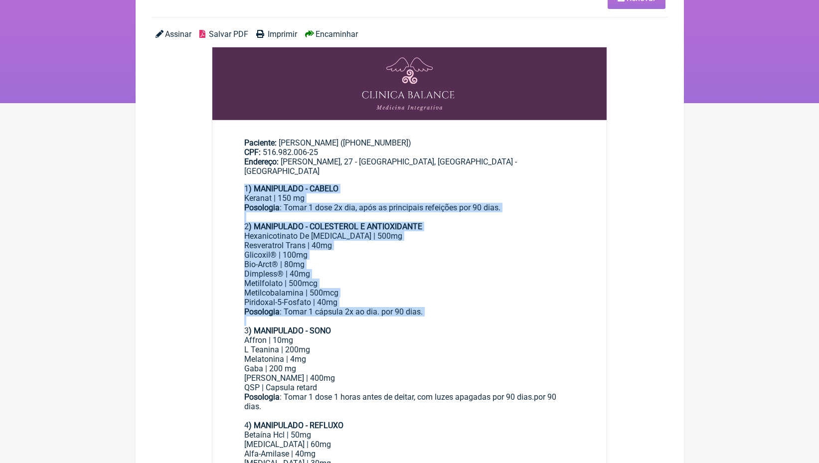
drag, startPoint x: 244, startPoint y: 175, endPoint x: 446, endPoint y: 298, distance: 235.9
click at [446, 298] on div "1 ) MANIPULADO - CABELO Keranat | 150 mg Posologia : Tomar 1 dose 2x dia, após …" at bounding box center [409, 454] width 331 height 540
copy div "1 ) MANIPULADO - CABELO Keranat | 150 mg Posologia : Tomar 1 dose 2x dia, após …"
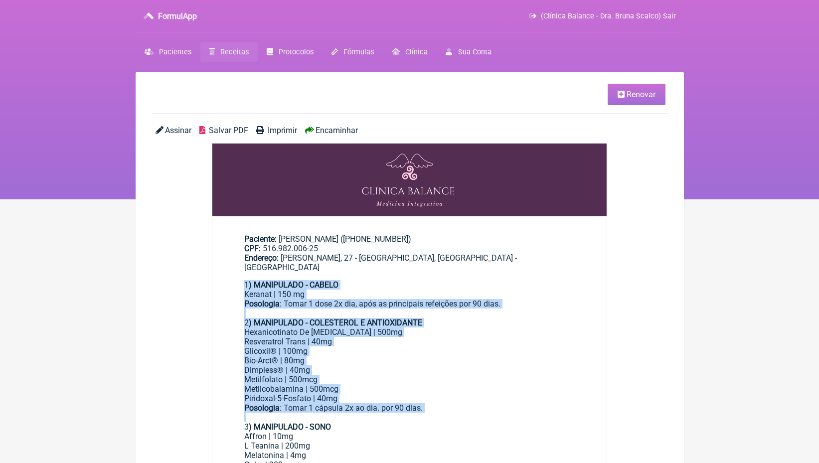
scroll to position [0, 0]
click at [226, 53] on span "Receitas" at bounding box center [234, 52] width 28 height 8
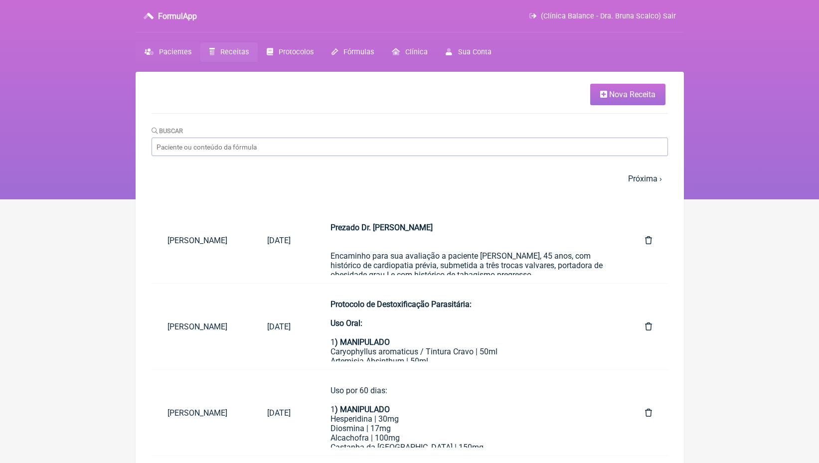
click at [179, 51] on span "Pacientes" at bounding box center [175, 52] width 32 height 8
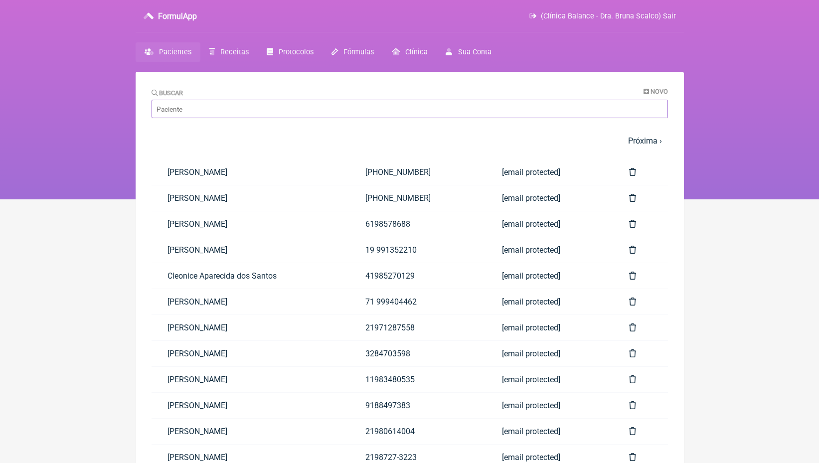
click at [209, 111] on input "Buscar" at bounding box center [410, 109] width 517 height 18
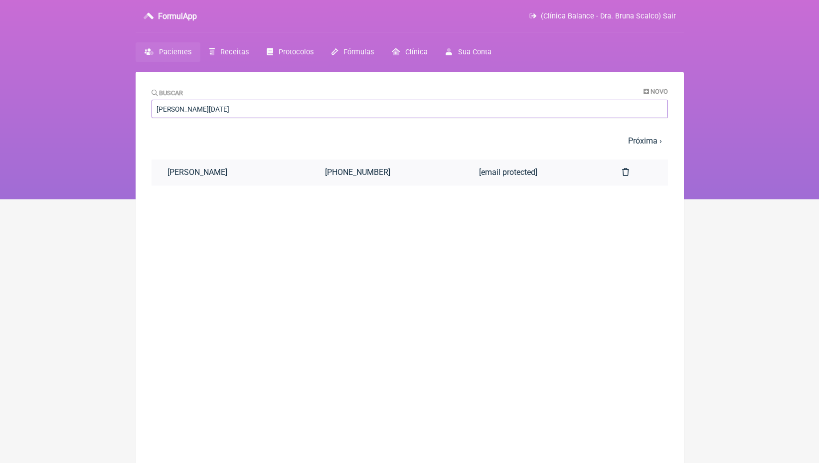
type input "[PERSON_NAME][DATE]"
click at [230, 167] on link "[PERSON_NAME]" at bounding box center [231, 172] width 158 height 25
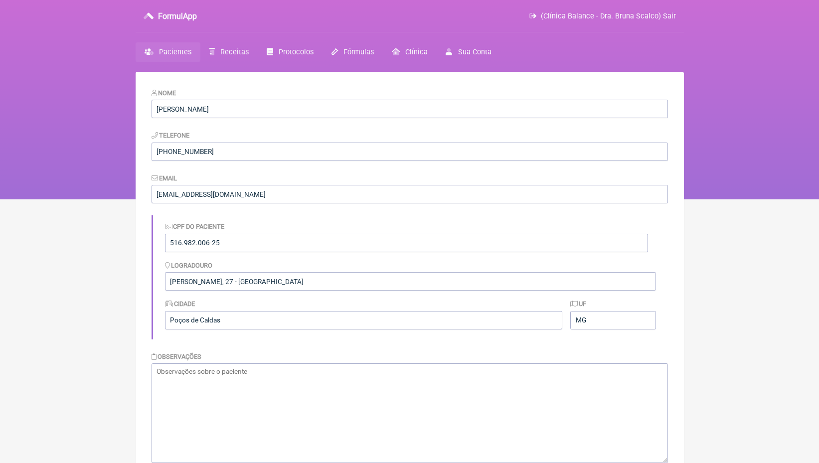
scroll to position [247, 0]
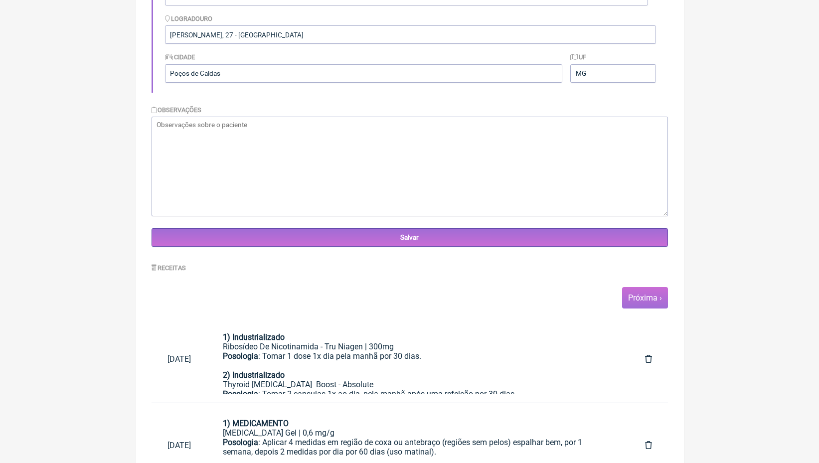
click at [648, 293] on link "Próxima ›" at bounding box center [645, 297] width 34 height 9
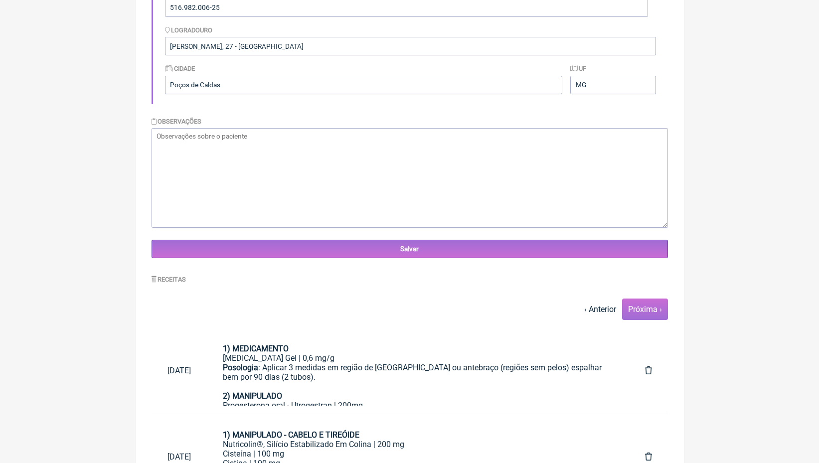
click at [652, 305] on link "Próxima ›" at bounding box center [645, 309] width 34 height 9
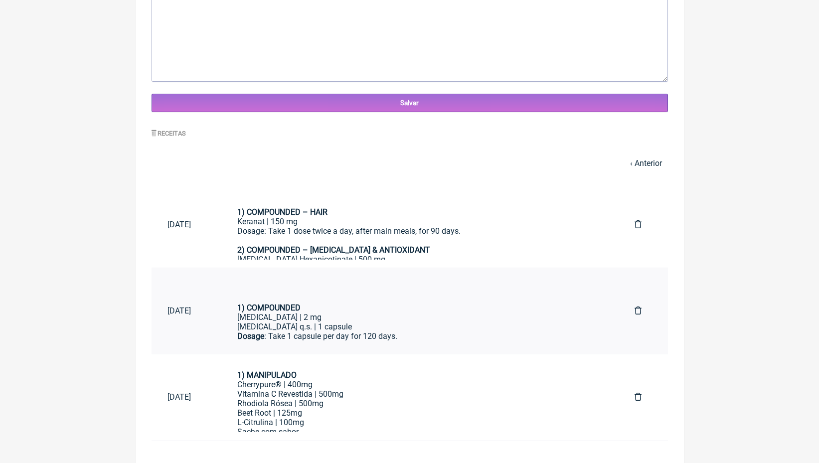
scroll to position [381, 0]
click at [639, 166] on link "‹ Anterior" at bounding box center [646, 163] width 32 height 9
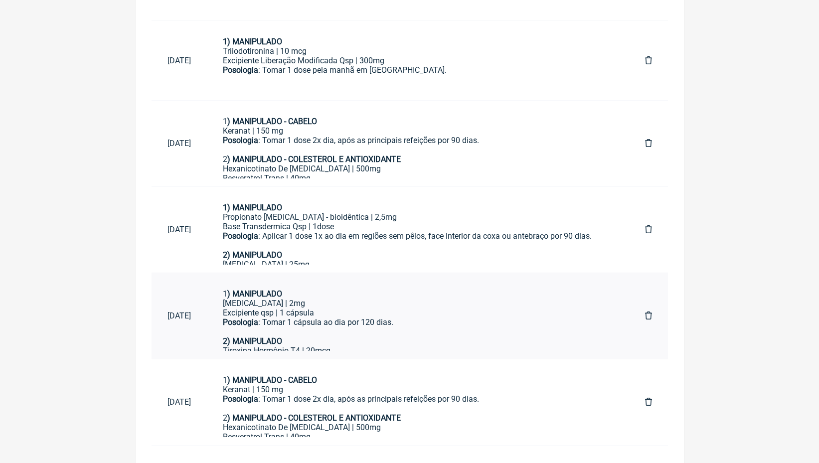
scroll to position [794, 0]
click at [322, 309] on div "Excipiente qsp | 1 cápsula" at bounding box center [418, 313] width 390 height 9
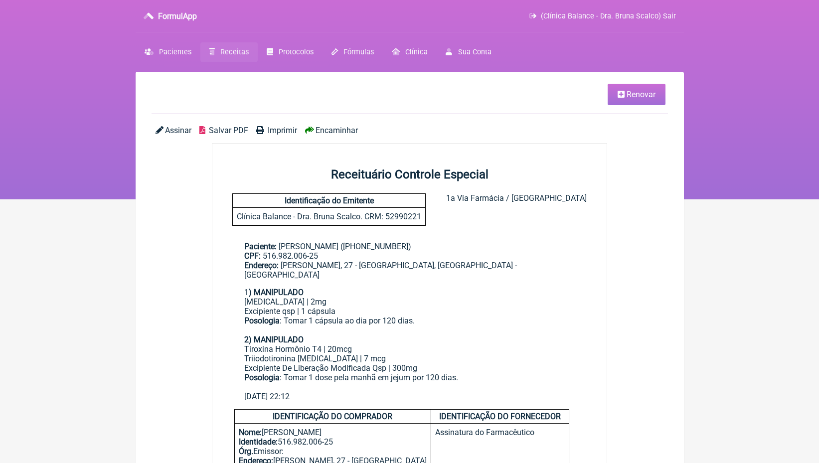
click at [642, 92] on span "Renovar" at bounding box center [641, 94] width 29 height 9
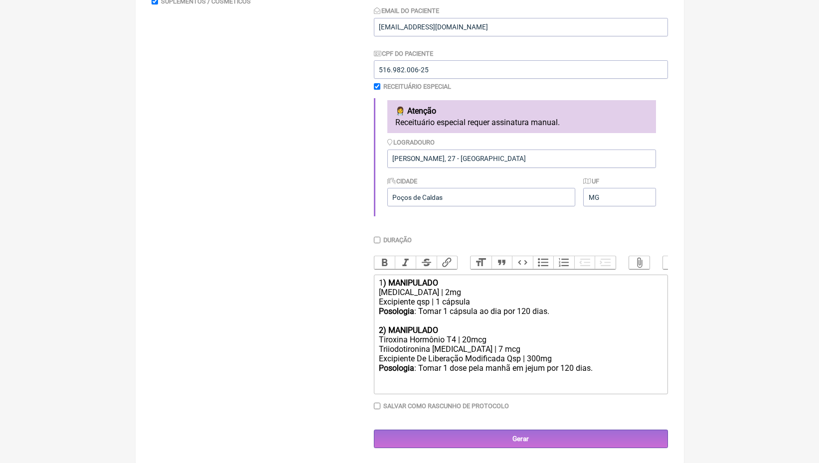
scroll to position [199, 0]
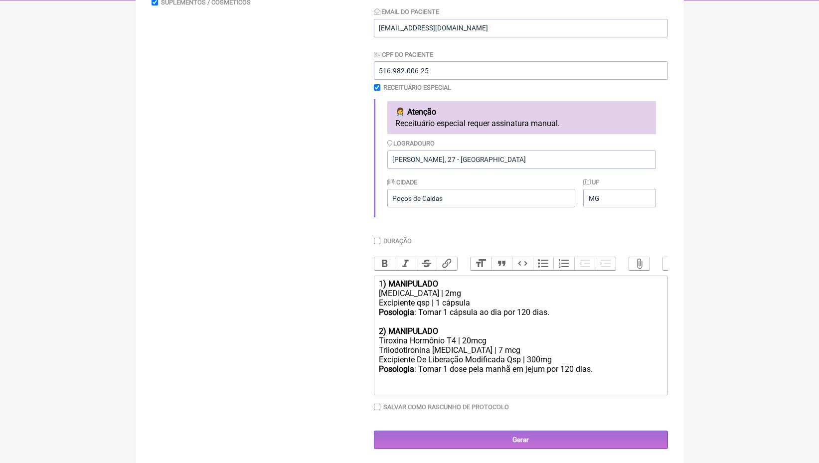
click at [621, 365] on div "Posologia : Tomar 1 dose pela manhã em jejum por 120 dias." at bounding box center [520, 374] width 283 height 19
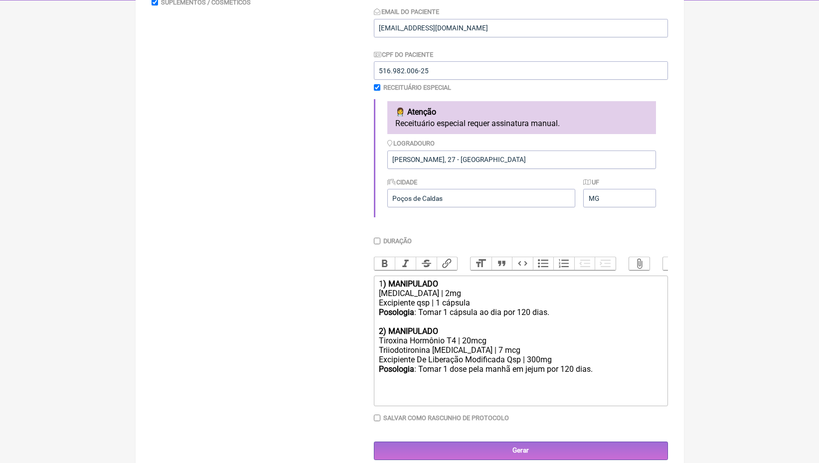
paste trix-editor "1<strong>) MANIPULADO - CABELO&nbsp;</strong></div><div>Keranat | 150 mg</div><…"
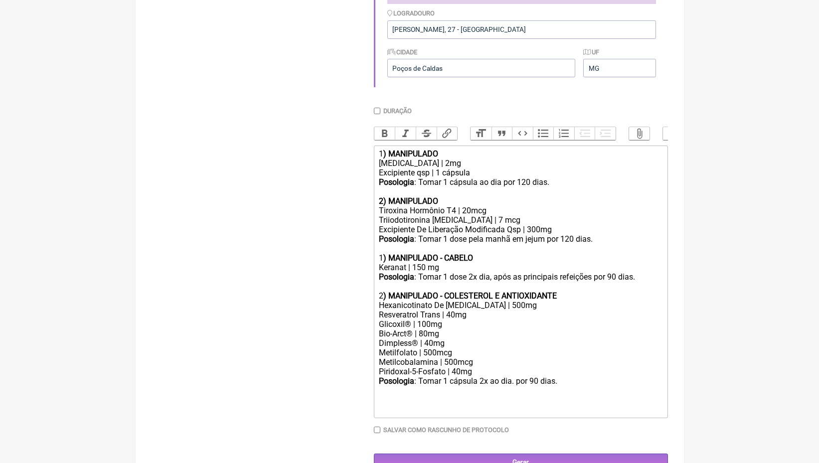
click at [385, 253] on strong ") MANIPULADO - CABELO" at bounding box center [428, 257] width 90 height 9
click at [384, 291] on strong ") MANIPULADO - COLESTEROL E ANTIOXIDANTE" at bounding box center [470, 295] width 174 height 9
click at [576, 234] on div "Posologia : Tomar 1 dose pela manhã em jejum por 120 dias. 3 ) MANIPULADO - CAB…" at bounding box center [520, 248] width 283 height 28
click at [533, 178] on div "Posologia : Tomar 1 cápsula ao dia por 120 dias." at bounding box center [520, 187] width 283 height 19
click at [517, 376] on div "Posologia : Tomar 1 cápsula 2x ao dia. por 90 dias." at bounding box center [520, 380] width 283 height 9
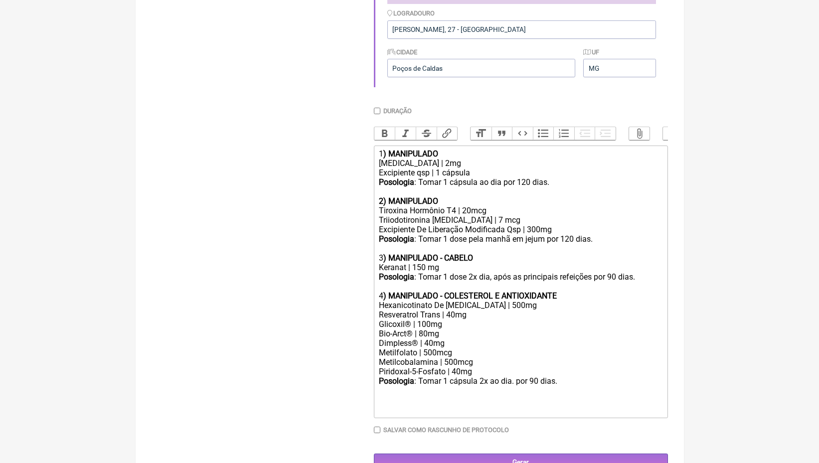
type trix-editor "<div>1<strong>) MANIPULADO</strong></div><div>Minoxidil | 2mg</div><div>Excipie…"
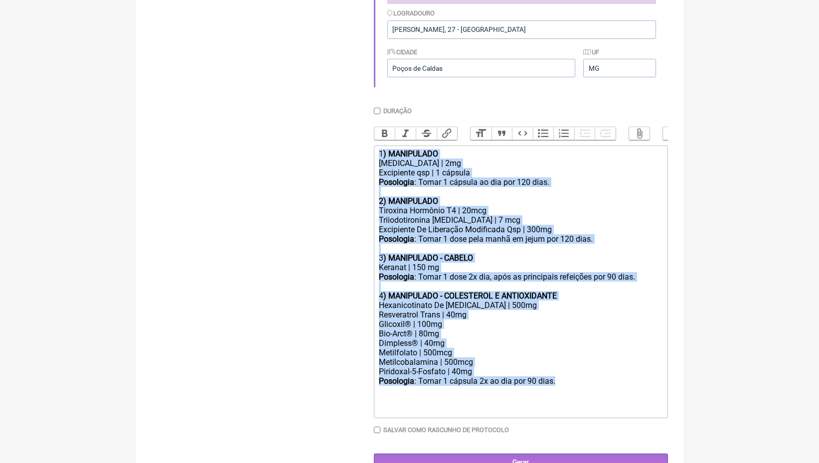
drag, startPoint x: 566, startPoint y: 370, endPoint x: 358, endPoint y: 147, distance: 305.2
click at [358, 147] on form "Buscar Protocolos Formulas Medicamentos Industrializados Suplementos / Cosmétic…" at bounding box center [410, 132] width 517 height 681
copy trix-editor "1 ) MANIPULADO Minoxidil | 2mg Excipiente qsp | 1 cápsula Posologia : Tomar 1 c…"
click at [542, 454] on input "Gerar" at bounding box center [521, 463] width 294 height 18
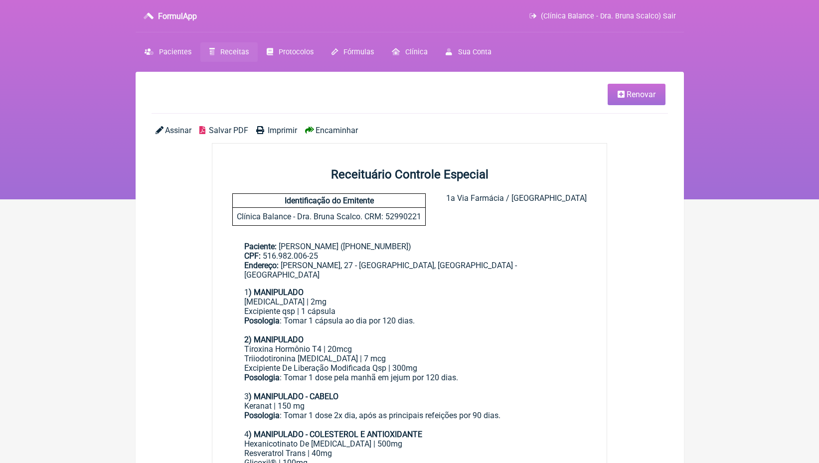
click at [349, 130] on span "Encaminhar" at bounding box center [337, 130] width 42 height 9
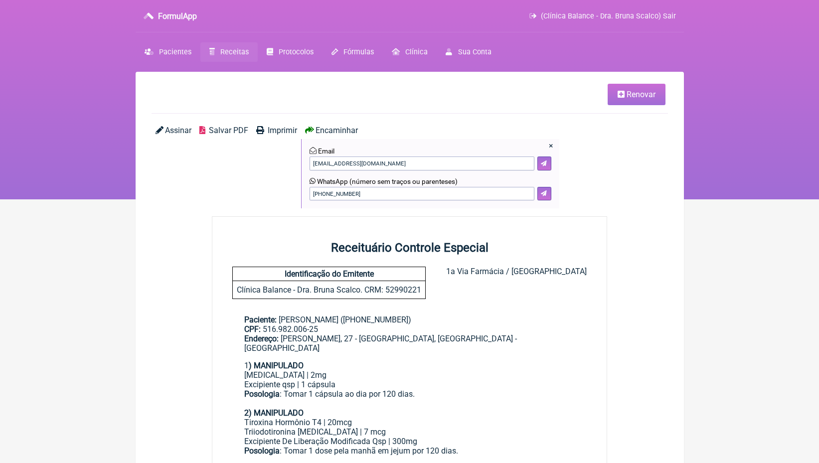
click at [442, 126] on div "Encaminhar × Email luciavera02@hotmail.com WhatsApp (número sem traços ou paren…" at bounding box center [430, 167] width 258 height 83
click at [176, 131] on span "Assinar" at bounding box center [178, 130] width 26 height 9
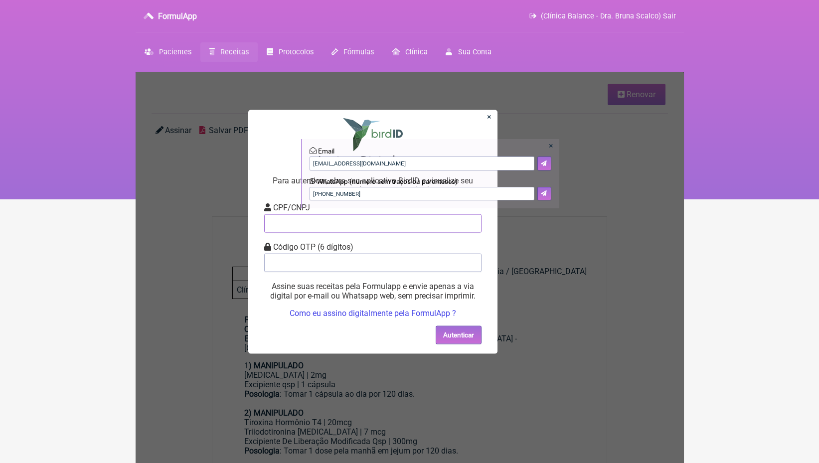
click at [335, 227] on input "tel" at bounding box center [372, 223] width 217 height 18
type input "08157885680"
click at [336, 260] on input "tel" at bounding box center [372, 262] width 217 height 18
type input "840173"
click at [448, 332] on button "Autenticar" at bounding box center [458, 335] width 45 height 18
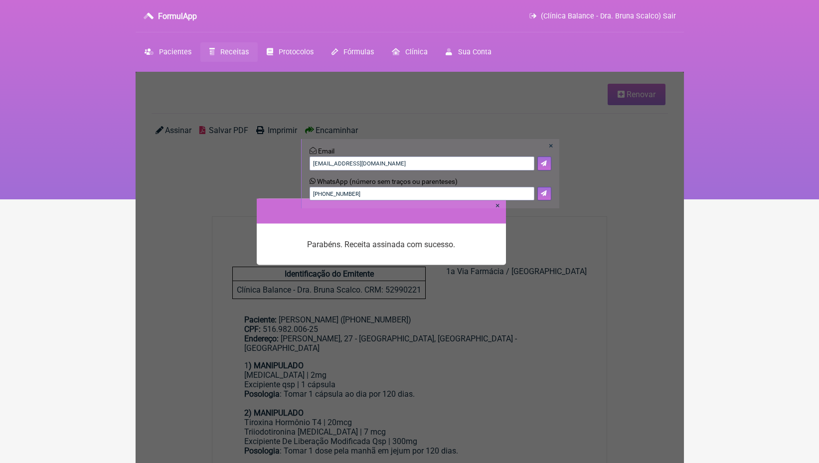
click at [497, 205] on div "× Email luciavera02@hotmail.com WhatsApp (número sem traços ou parenteses) 1 (2…" at bounding box center [430, 173] width 258 height 69
click at [498, 207] on link "×" at bounding box center [497, 204] width 4 height 9
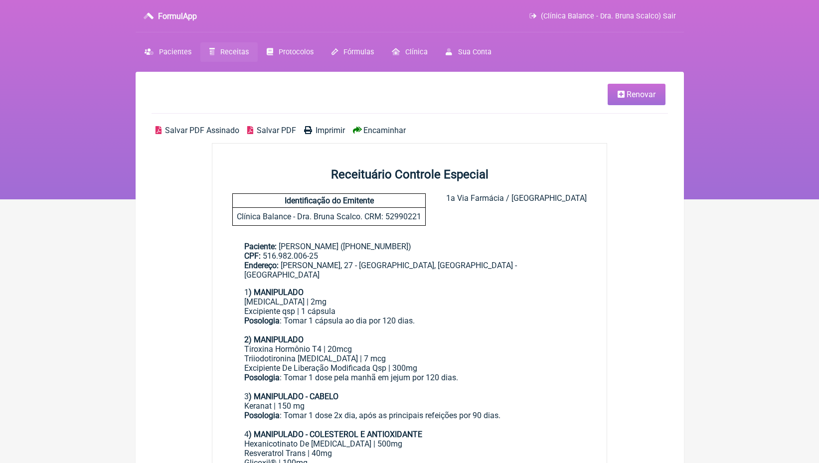
click at [215, 127] on span "Salvar PDF Assinado" at bounding box center [202, 130] width 74 height 9
